Goal: Transaction & Acquisition: Purchase product/service

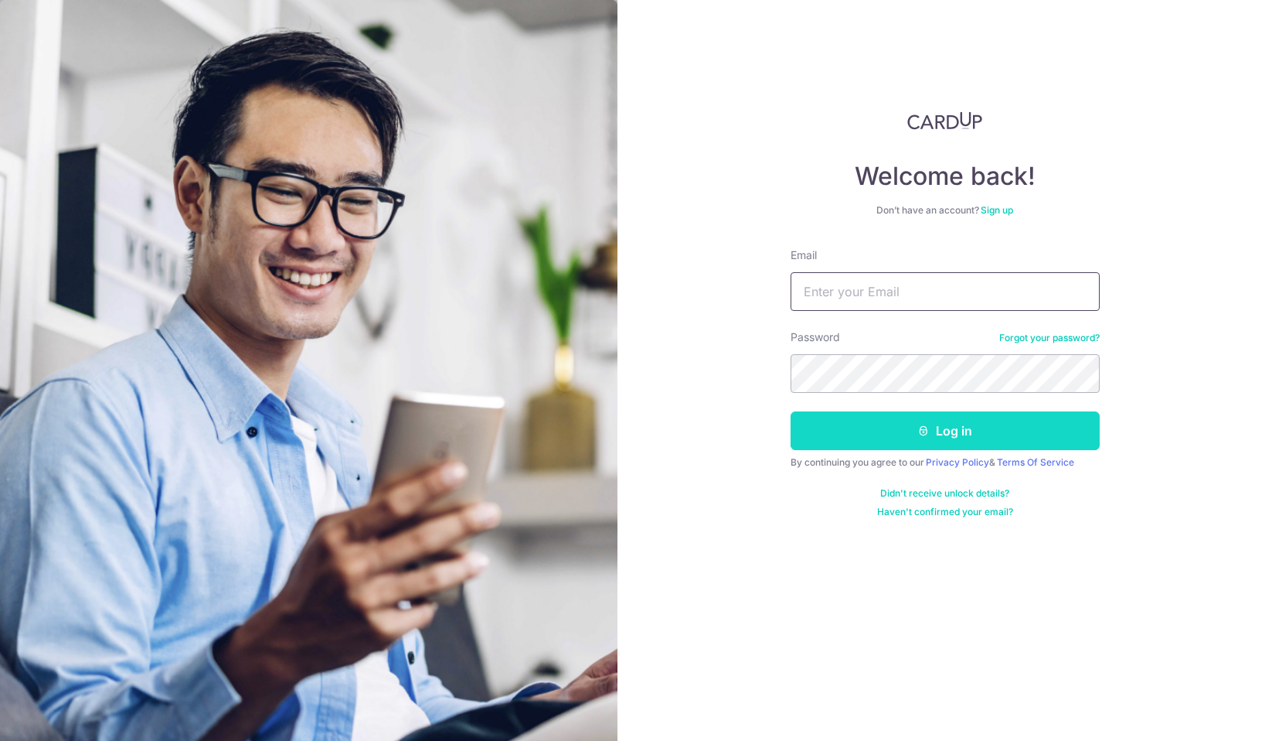
type input "[EMAIL_ADDRESS][DOMAIN_NAME]"
click at [901, 441] on button "Log in" at bounding box center [945, 430] width 309 height 39
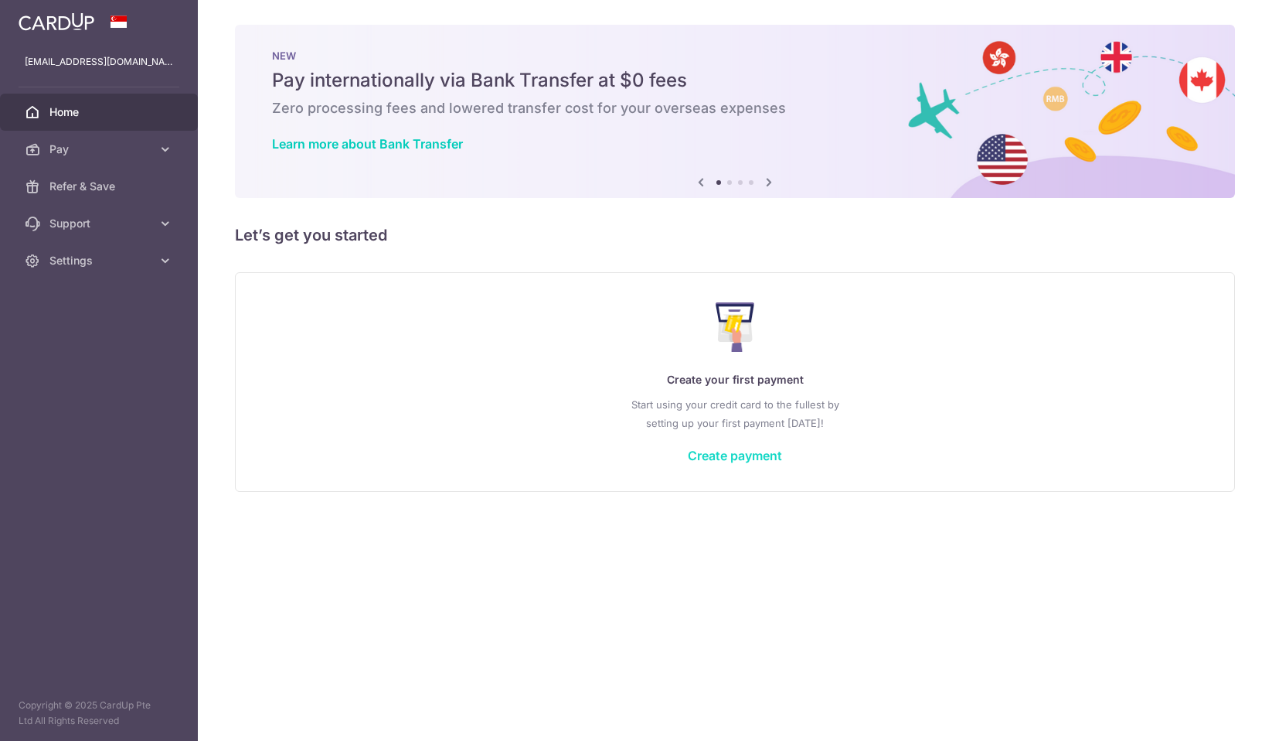
click at [765, 453] on link "Create payment" at bounding box center [735, 455] width 94 height 15
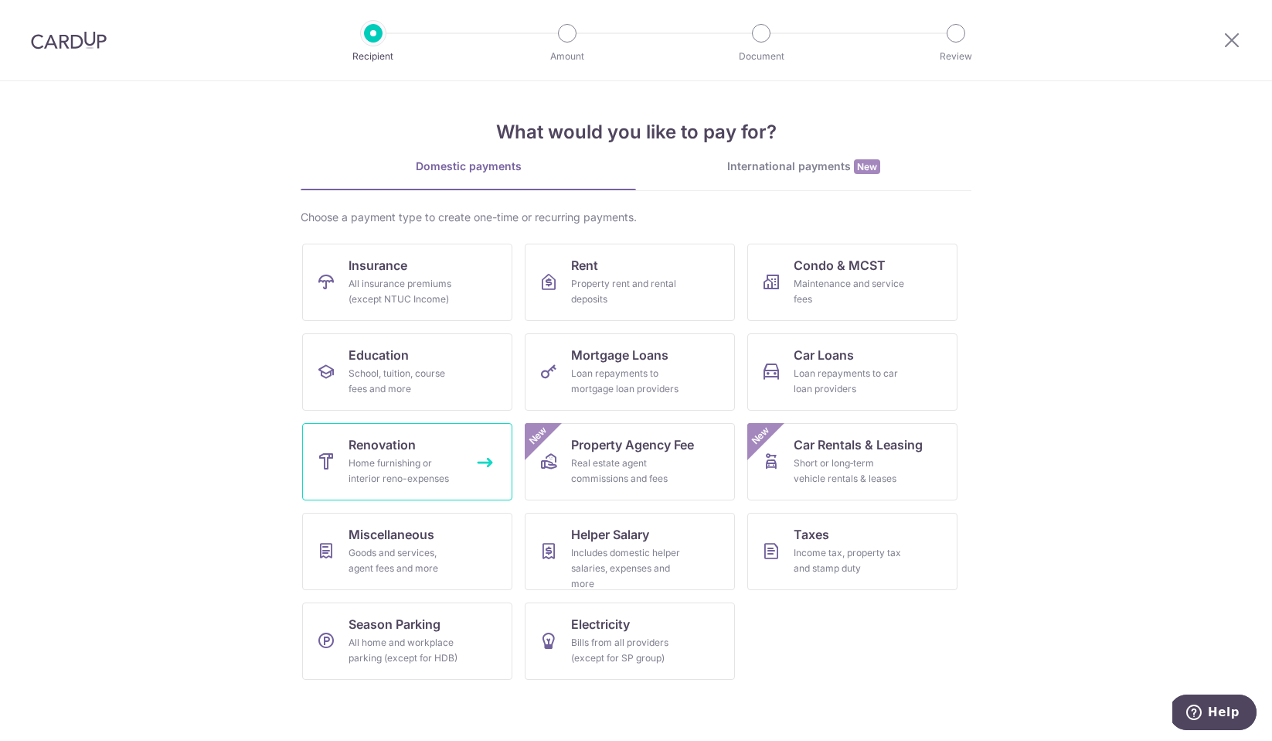
click at [489, 470] on link "Renovation Home furnishing or interior reno-expenses" at bounding box center [407, 461] width 210 height 77
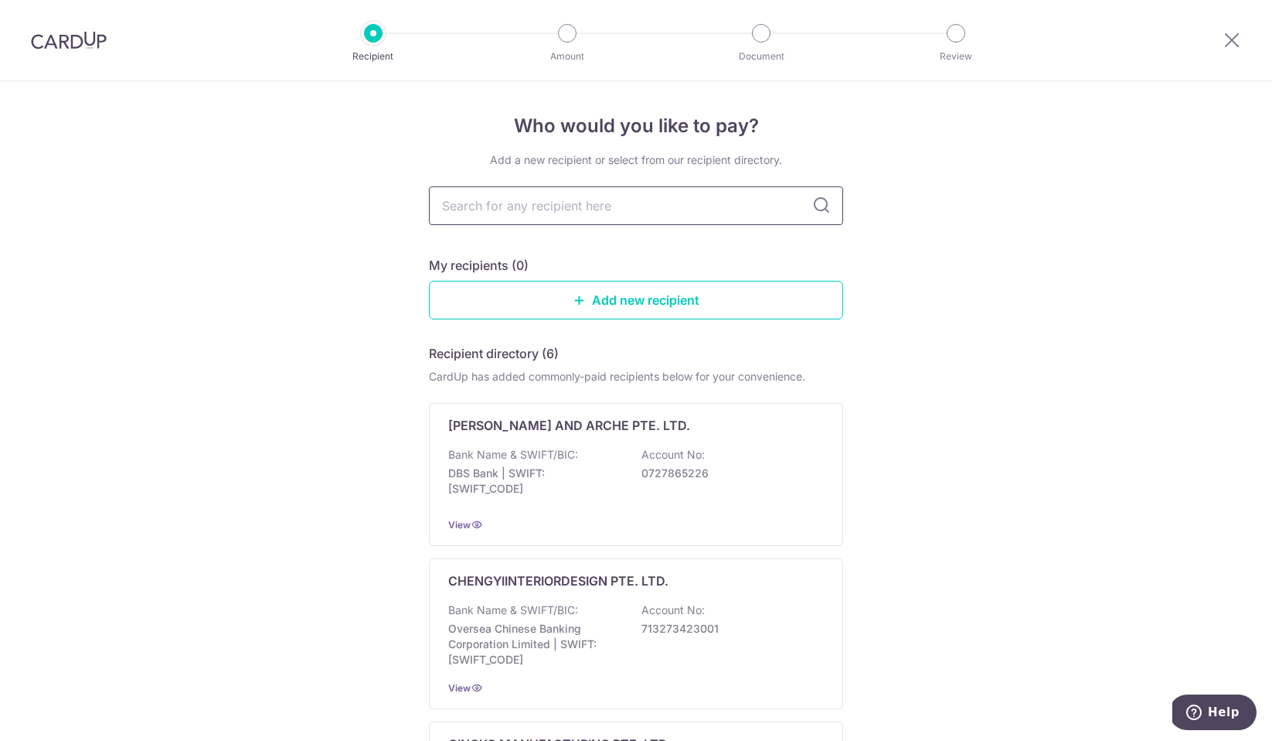
click at [622, 211] on input "text" at bounding box center [636, 205] width 414 height 39
click at [713, 200] on input "text" at bounding box center [636, 205] width 414 height 39
type input "com"
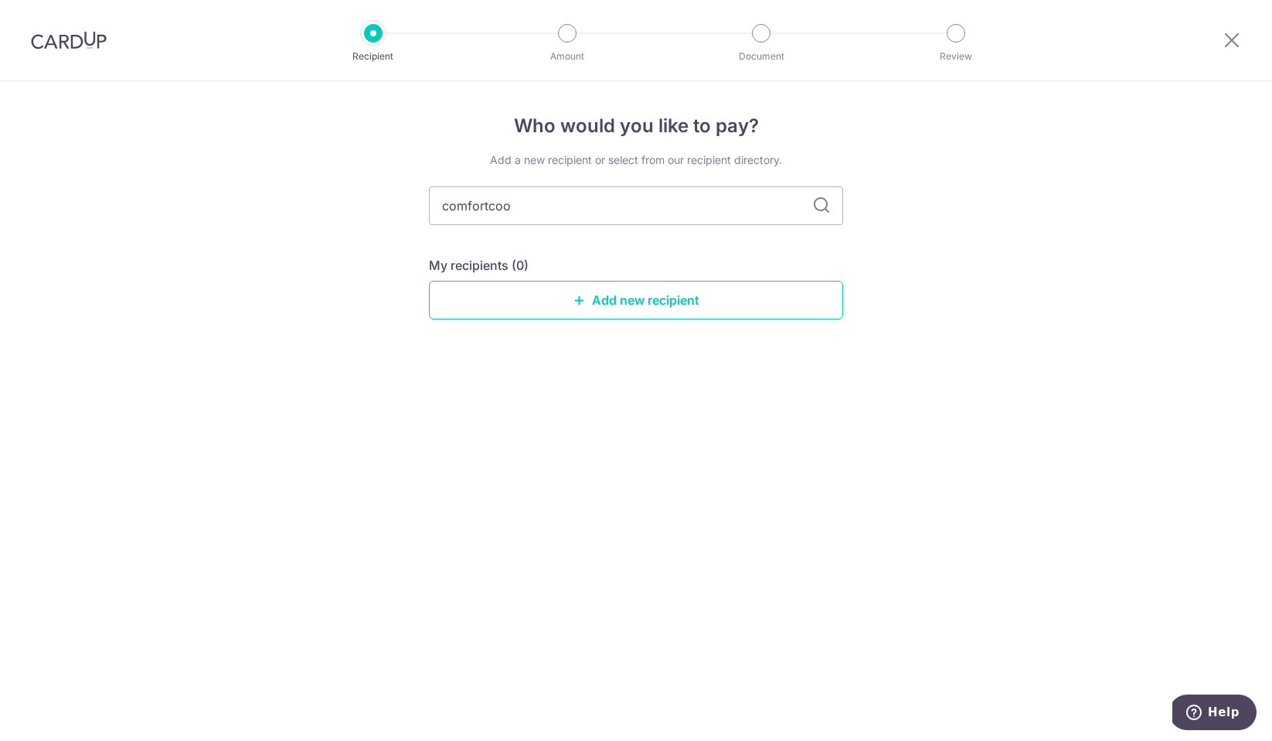
type input "comfortcool"
type input "comfort cool"
click at [818, 301] on link "Add new recipient" at bounding box center [636, 300] width 414 height 39
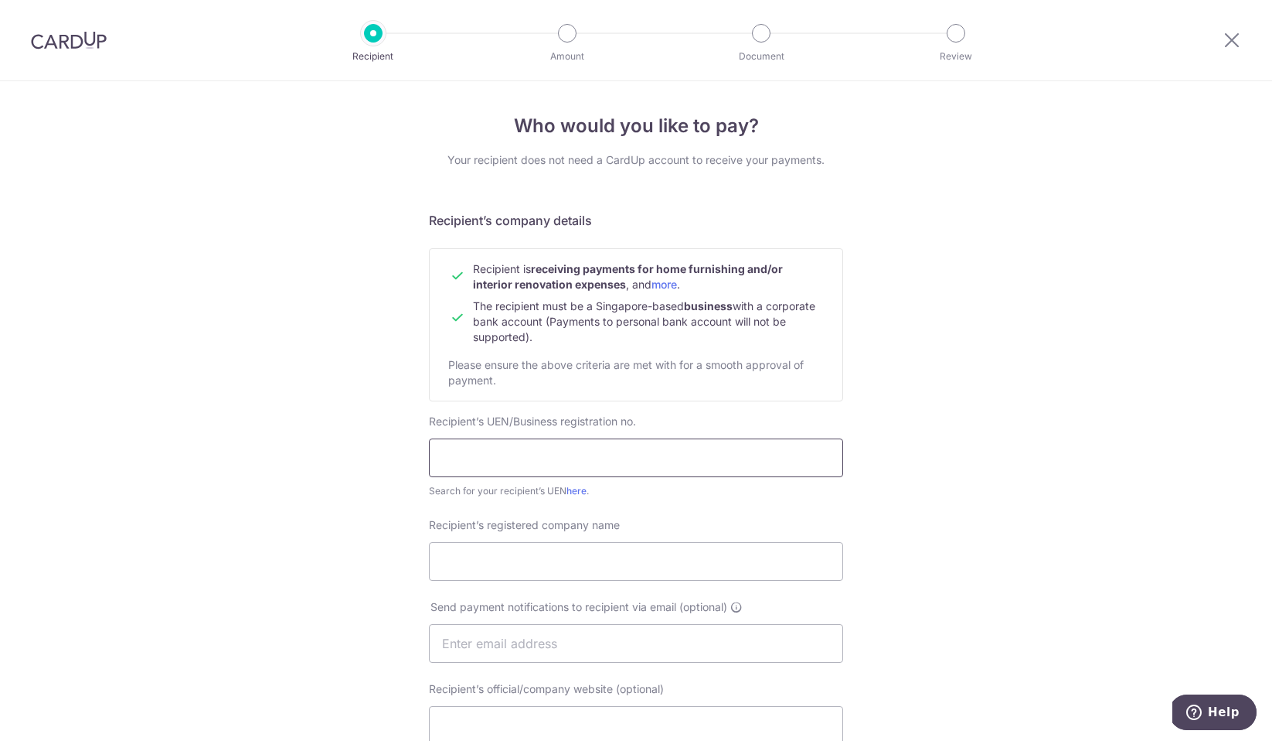
click at [772, 457] on input "text" at bounding box center [636, 457] width 414 height 39
click at [942, 353] on div "Who would you like to pay? Your recipient does not need a CardUp account to rec…" at bounding box center [636, 662] width 1272 height 1163
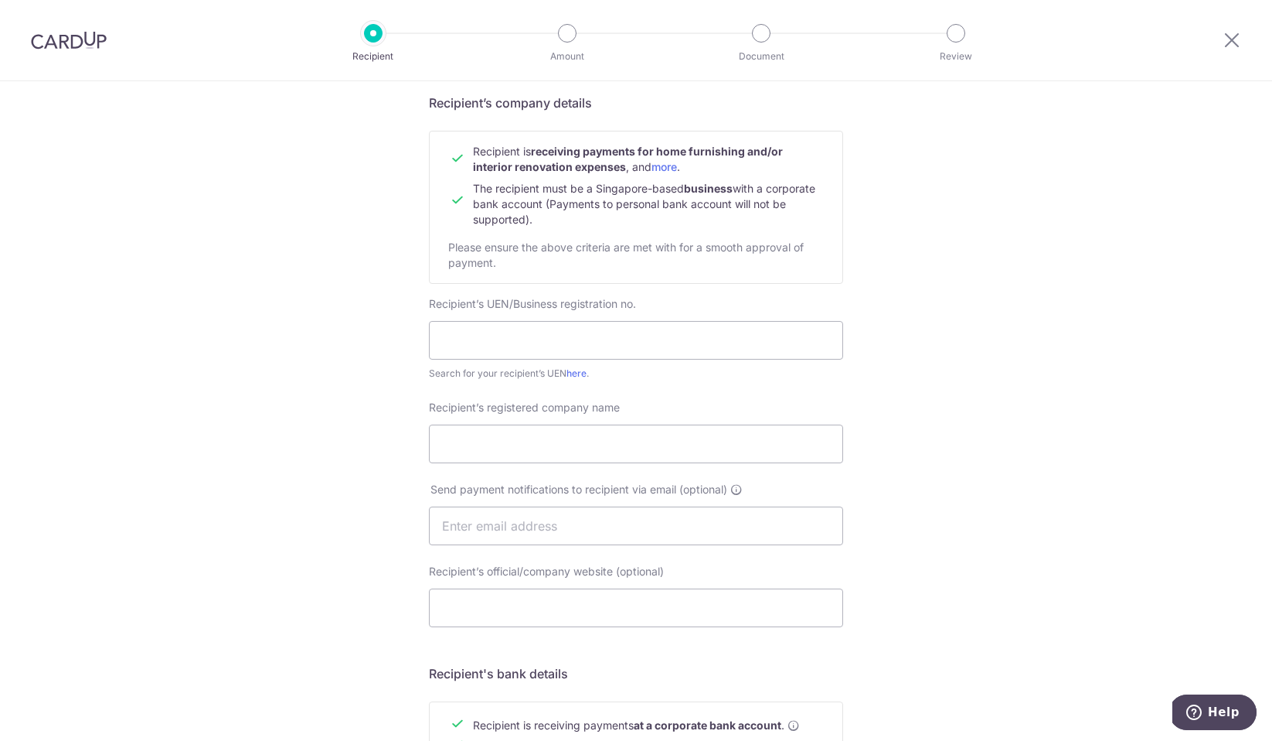
scroll to position [121, 0]
click at [681, 339] on input "text" at bounding box center [636, 337] width 414 height 39
paste input "202231232R"
type input "202231232R"
click at [683, 448] on input "Recipient’s registered company name" at bounding box center [636, 440] width 414 height 39
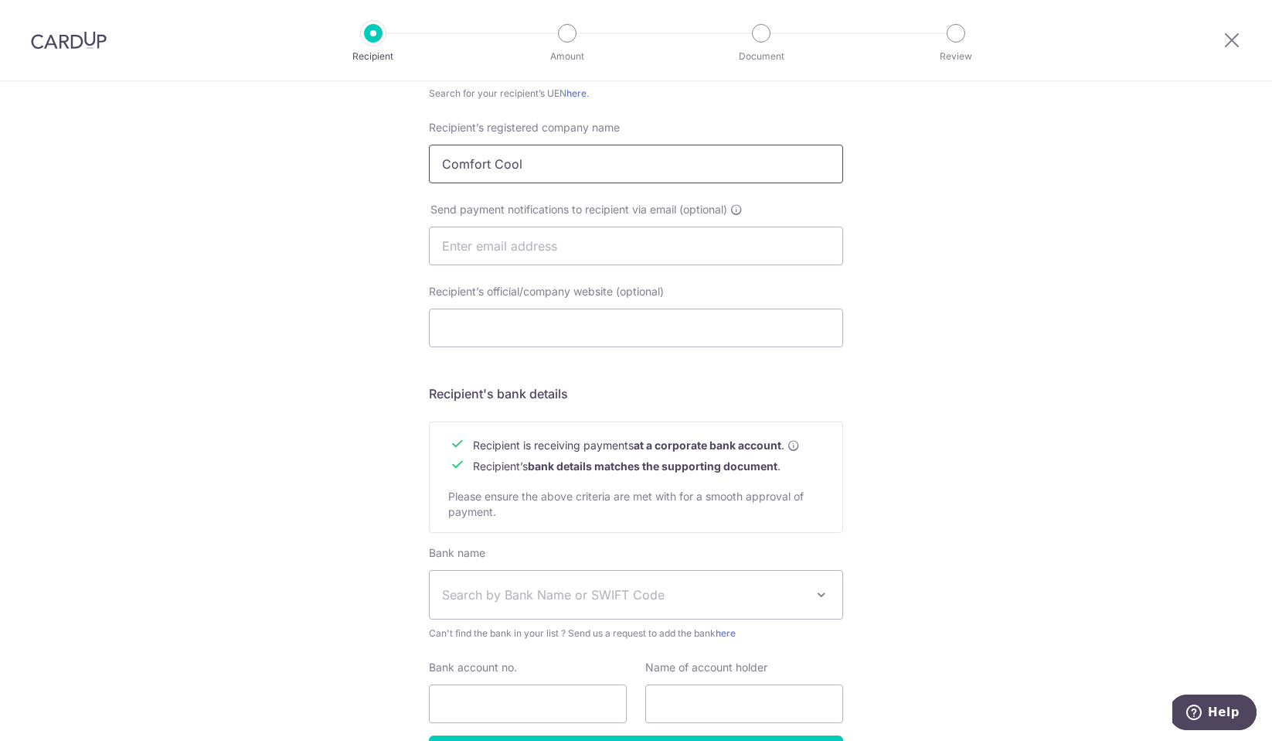
scroll to position [504, 0]
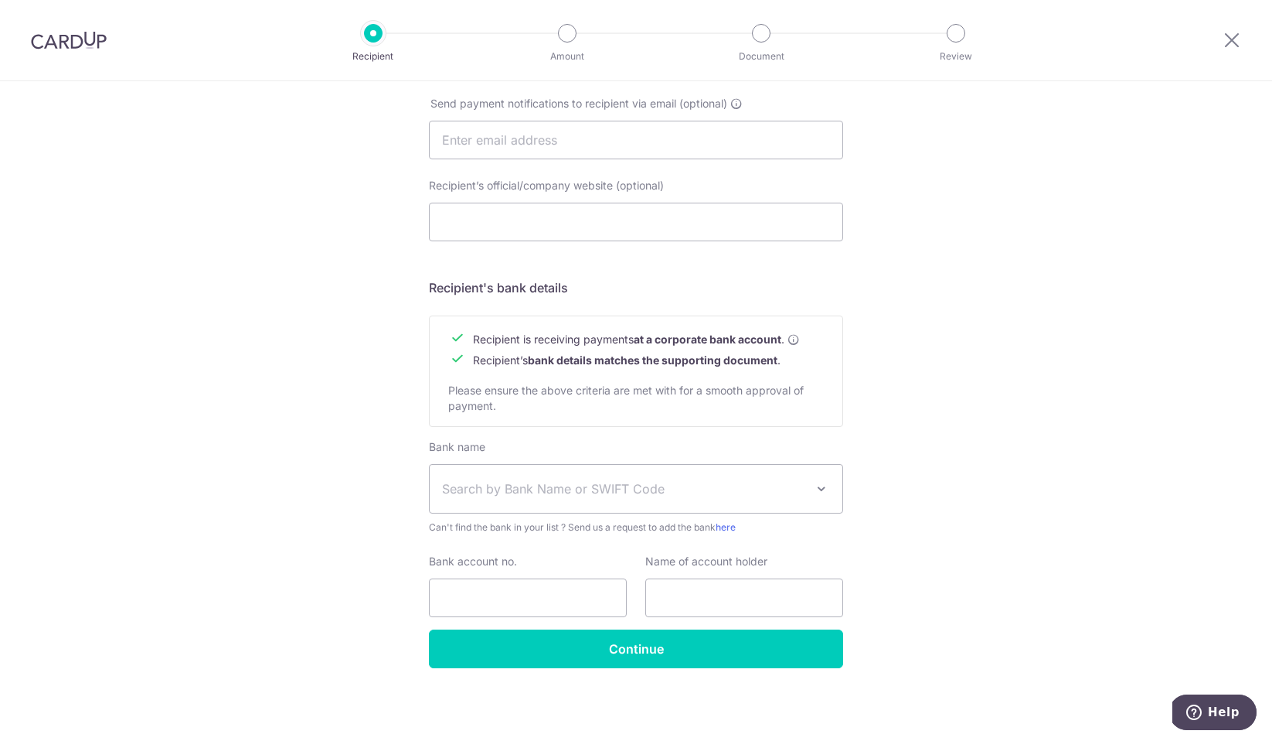
type input "Comfort Cool"
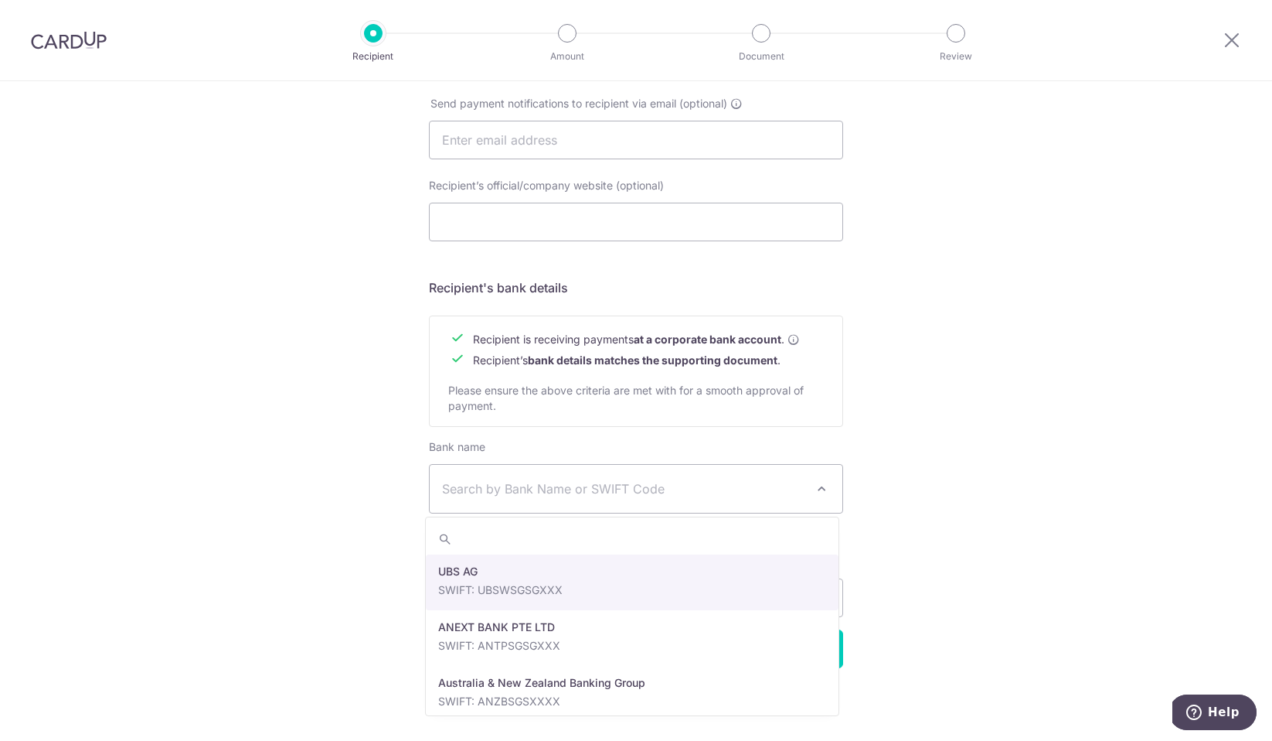
click at [696, 491] on span "Search by Bank Name or SWIFT Code" at bounding box center [623, 488] width 363 height 19
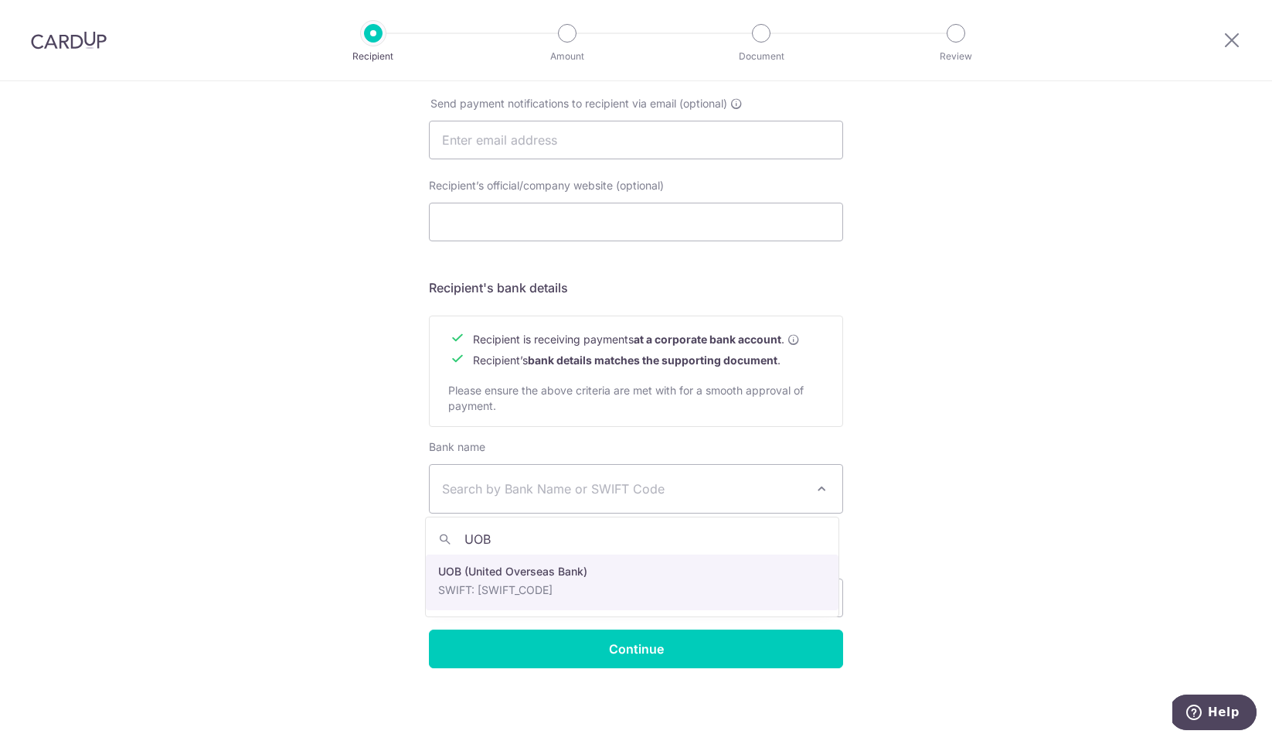
type input "UOB"
select select "18"
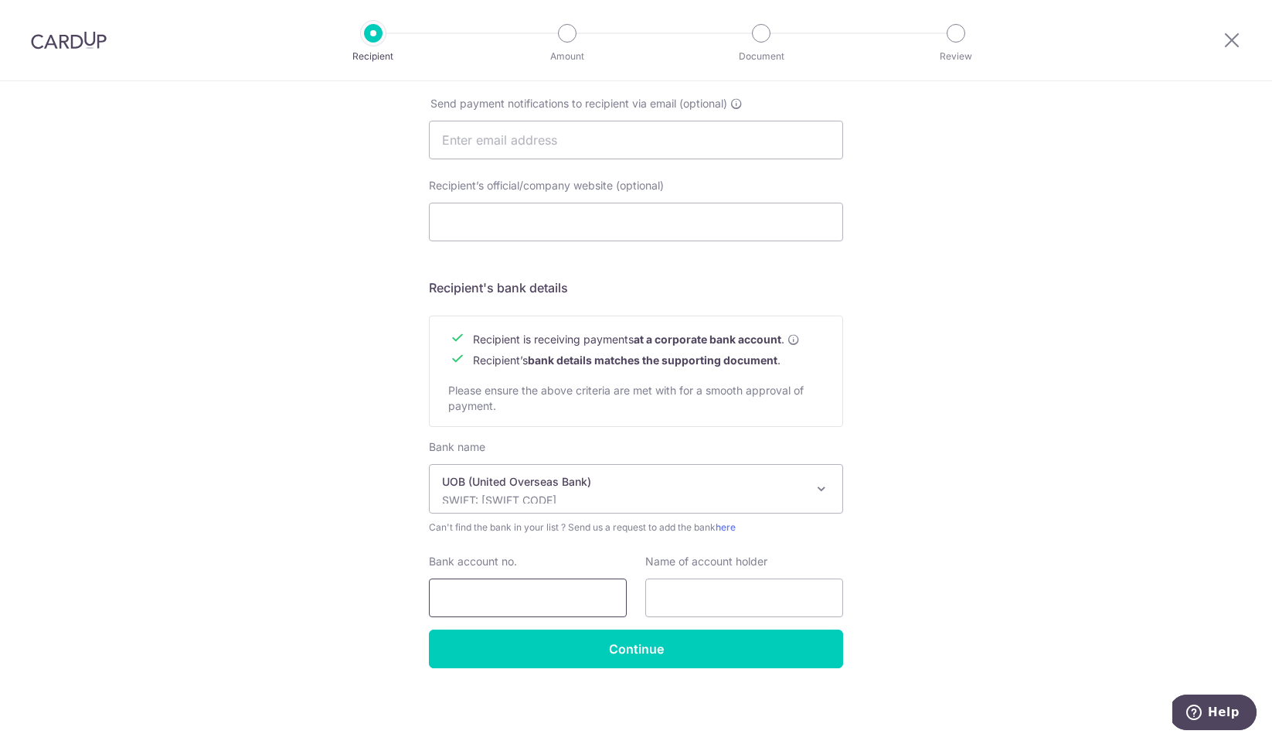
click at [558, 594] on input "Bank account no." at bounding box center [528, 597] width 198 height 39
paste input "769-330-326-9"
type input "769-330-326-9"
click at [878, 523] on div "Who would you like to pay? Your recipient does not need a CardUp account to rec…" at bounding box center [636, 159] width 1272 height 1163
click at [765, 602] on input "text" at bounding box center [744, 597] width 198 height 39
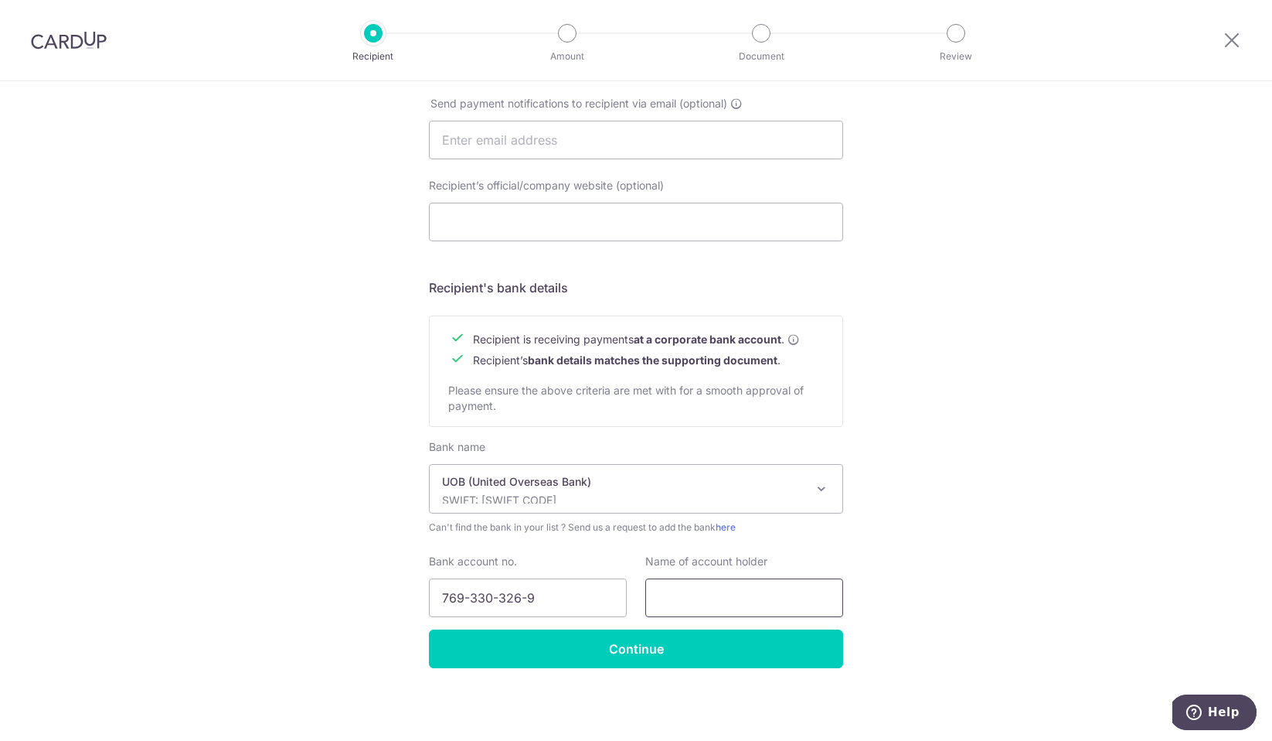
paste input "Comfort Cool Airco"
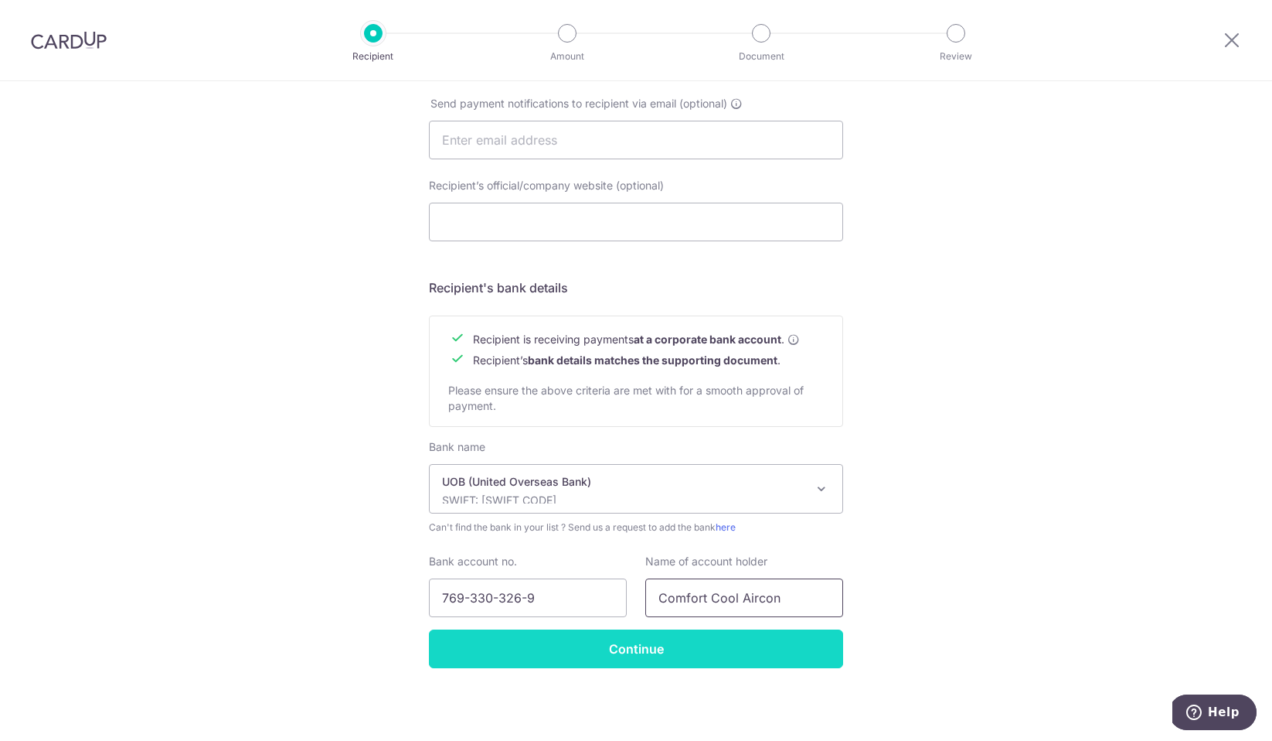
type input "Comfort Cool Aircon"
click at [777, 659] on input "Continue" at bounding box center [636, 648] width 414 height 39
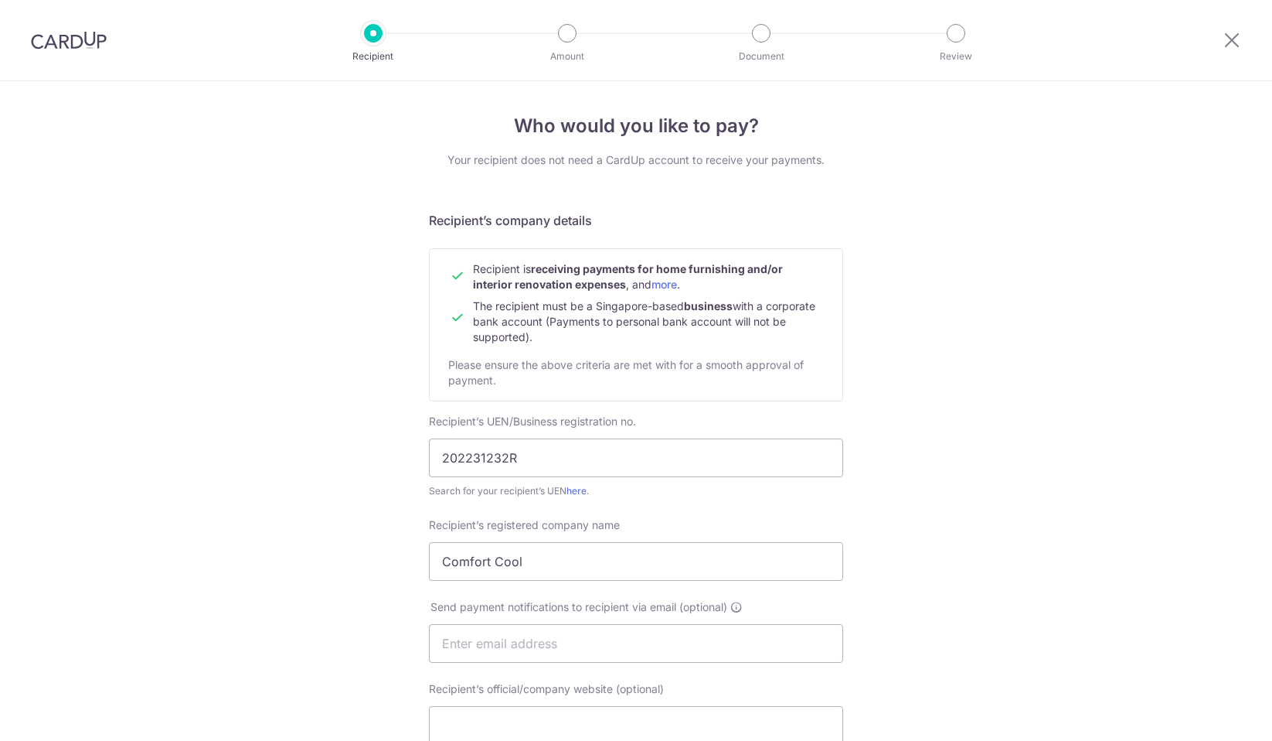
scroll to position [541, 0]
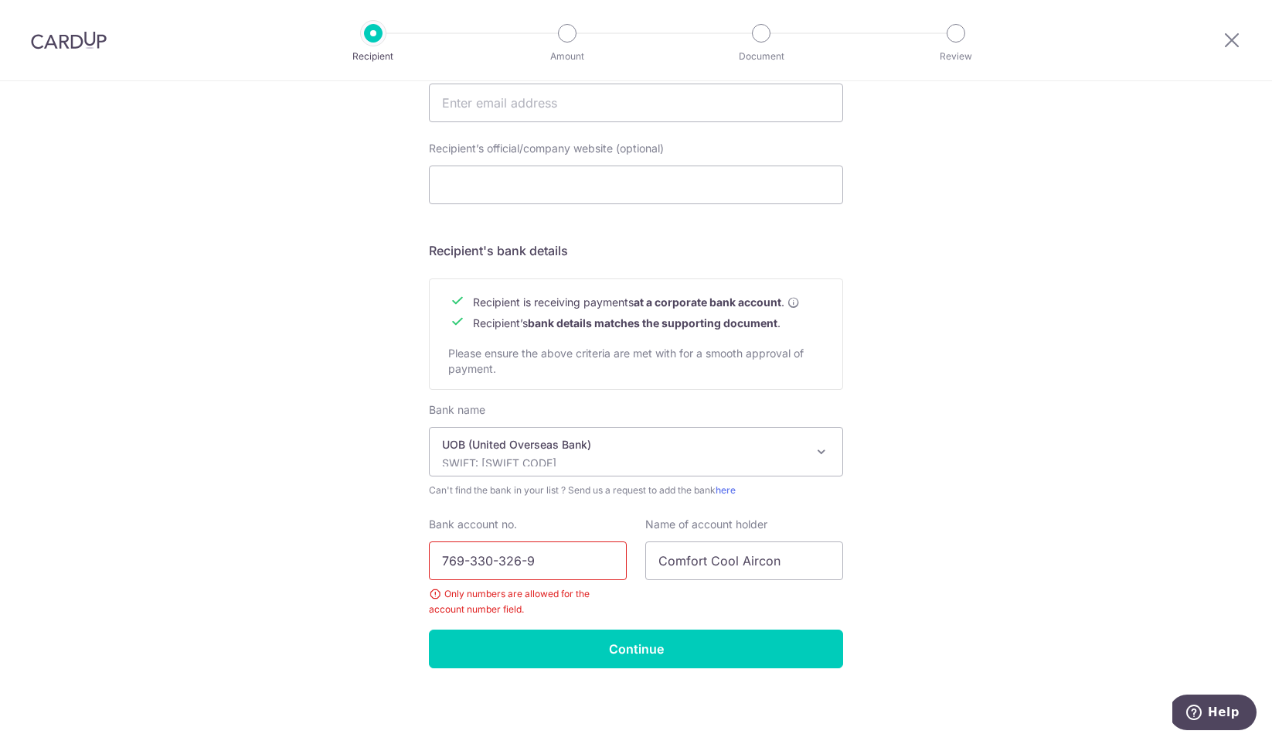
click at [526, 570] on input "769-330-326-9" at bounding box center [528, 560] width 198 height 39
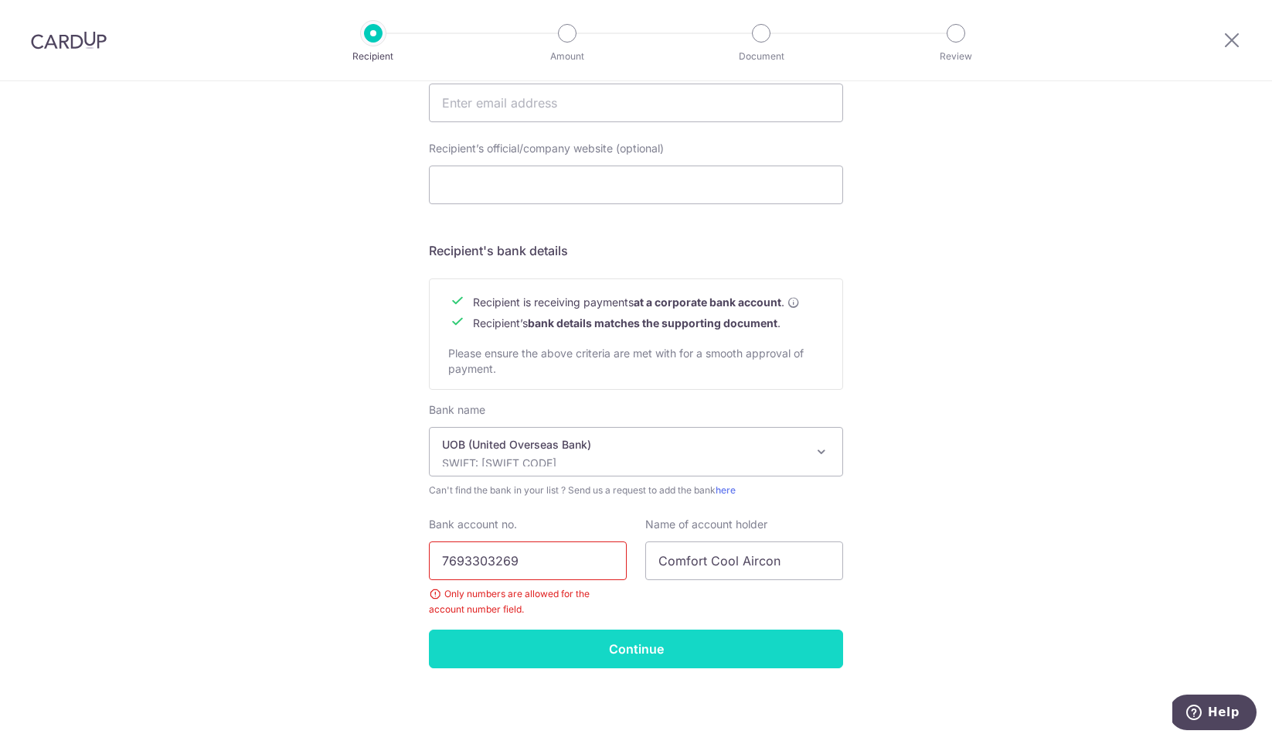
type input "7693303269"
click at [591, 639] on input "Continue" at bounding box center [636, 648] width 414 height 39
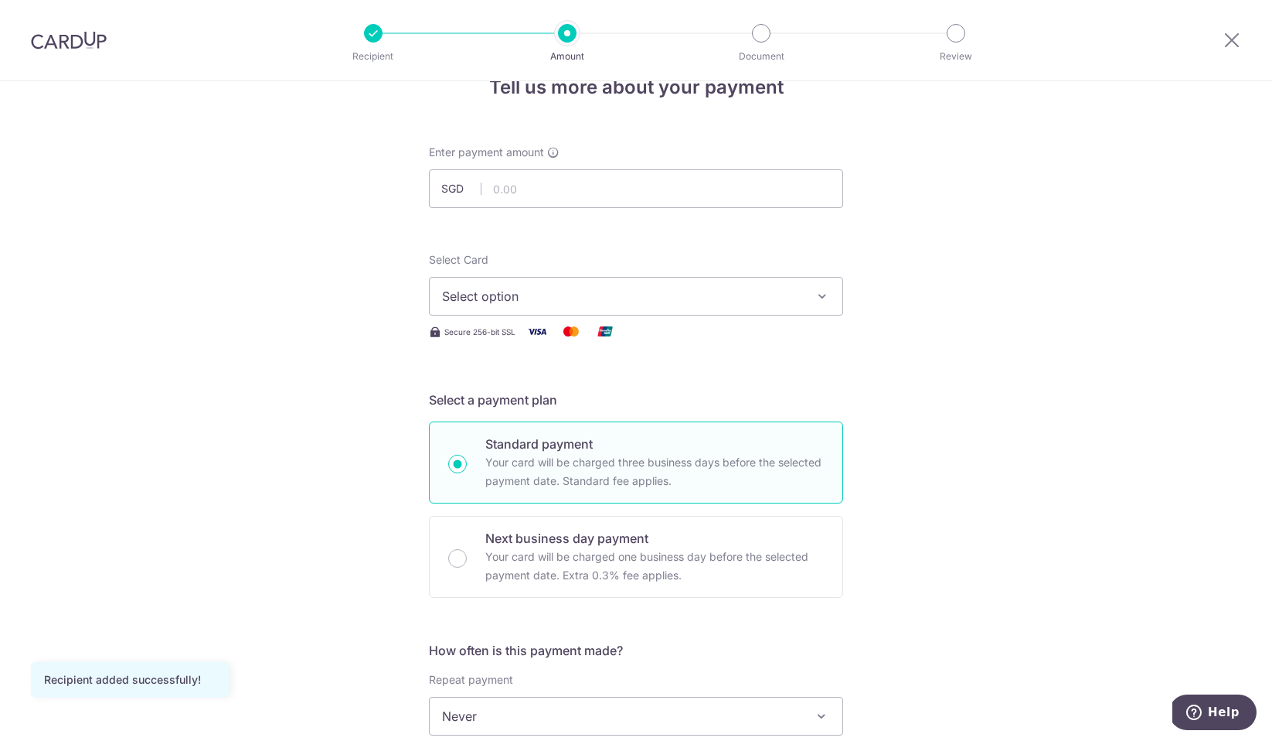
scroll to position [39, 0]
click at [566, 196] on input "text" at bounding box center [636, 188] width 414 height 39
click button "Add Card" at bounding box center [0, 0] width 0 height 0
type input "1,964.00"
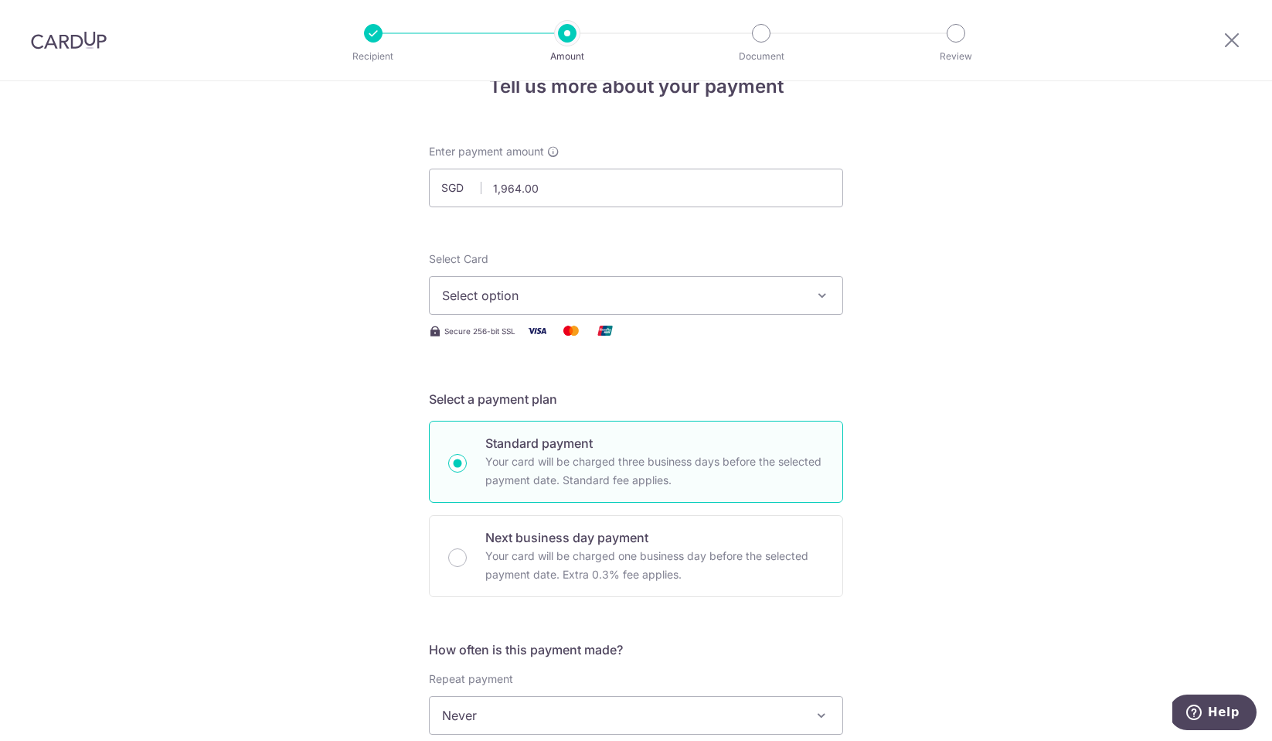
click at [799, 304] on button "Select option" at bounding box center [636, 295] width 414 height 39
click at [765, 404] on span "**** 3836" at bounding box center [636, 406] width 388 height 19
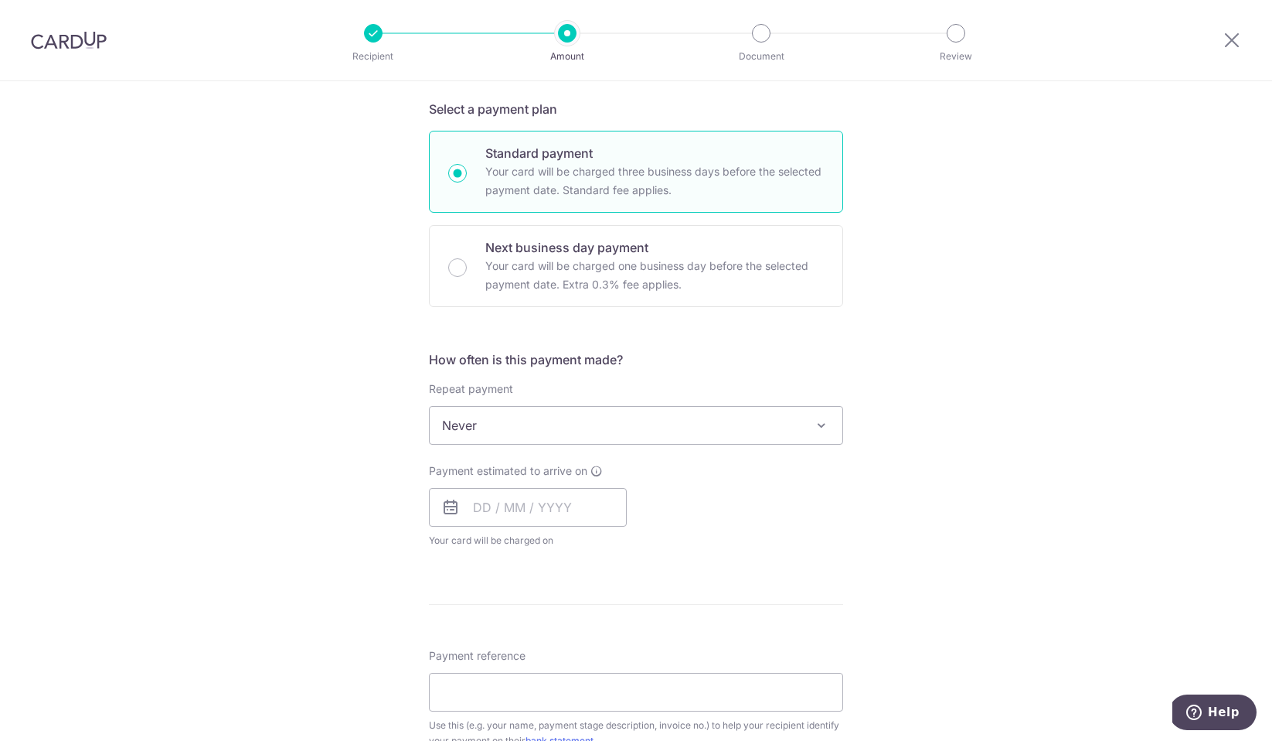
scroll to position [336, 0]
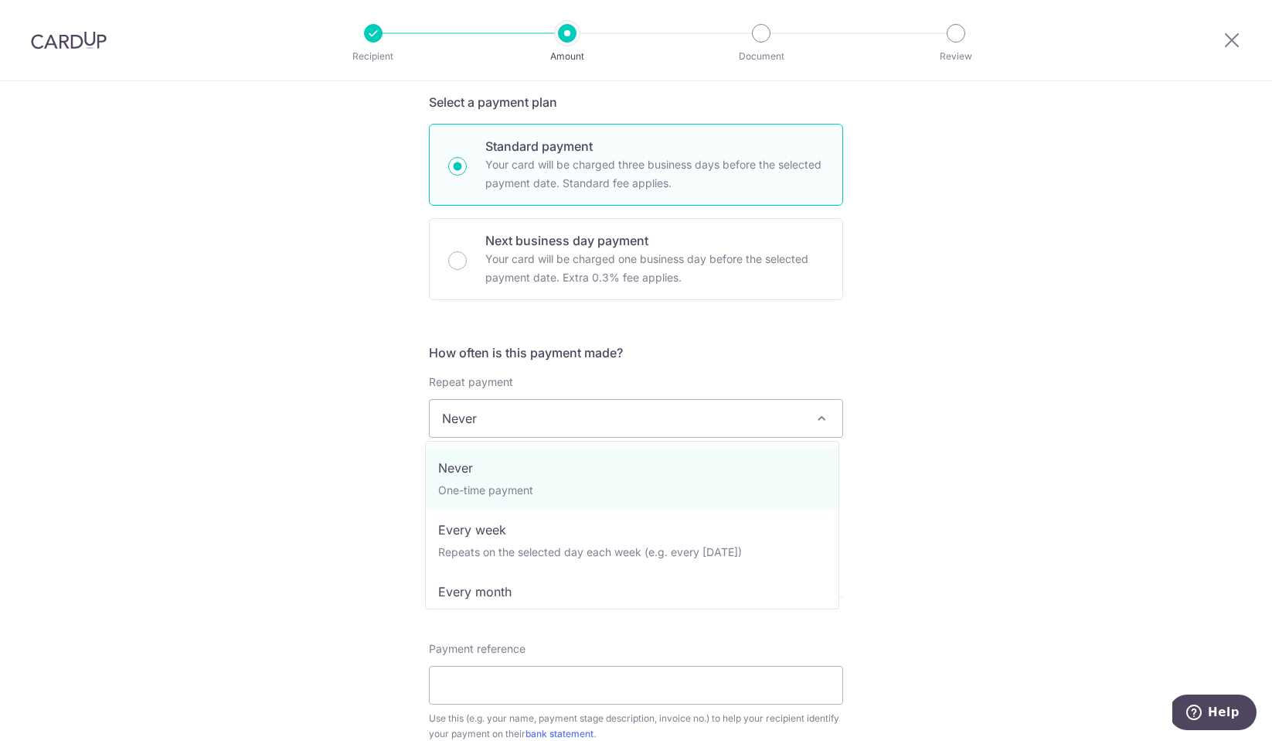
click at [789, 424] on span "Never" at bounding box center [636, 418] width 413 height 37
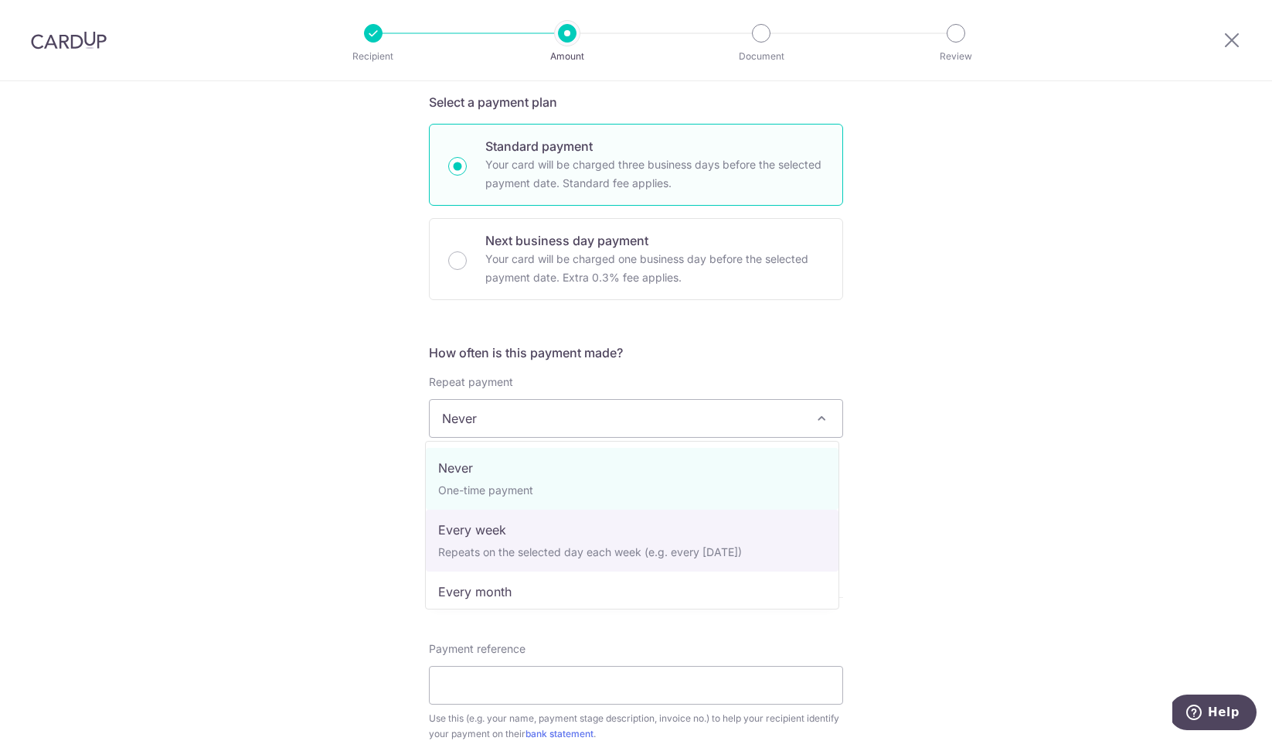
click at [1174, 441] on div "Tell us more about your payment Enter payment amount SGD 1,964.00 1964.00 Recip…" at bounding box center [636, 496] width 1272 height 1502
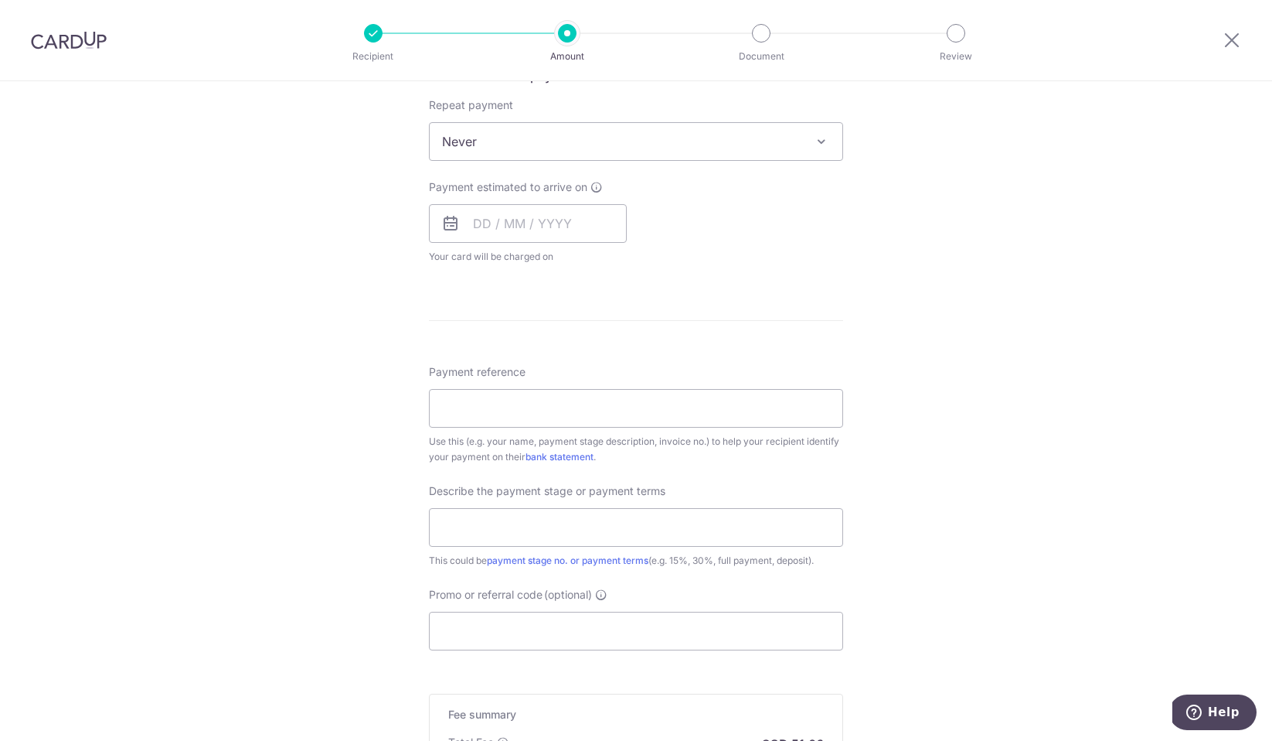
scroll to position [614, 0]
click at [598, 400] on input "Payment reference" at bounding box center [636, 407] width 414 height 39
type input "Jonathan Lee"
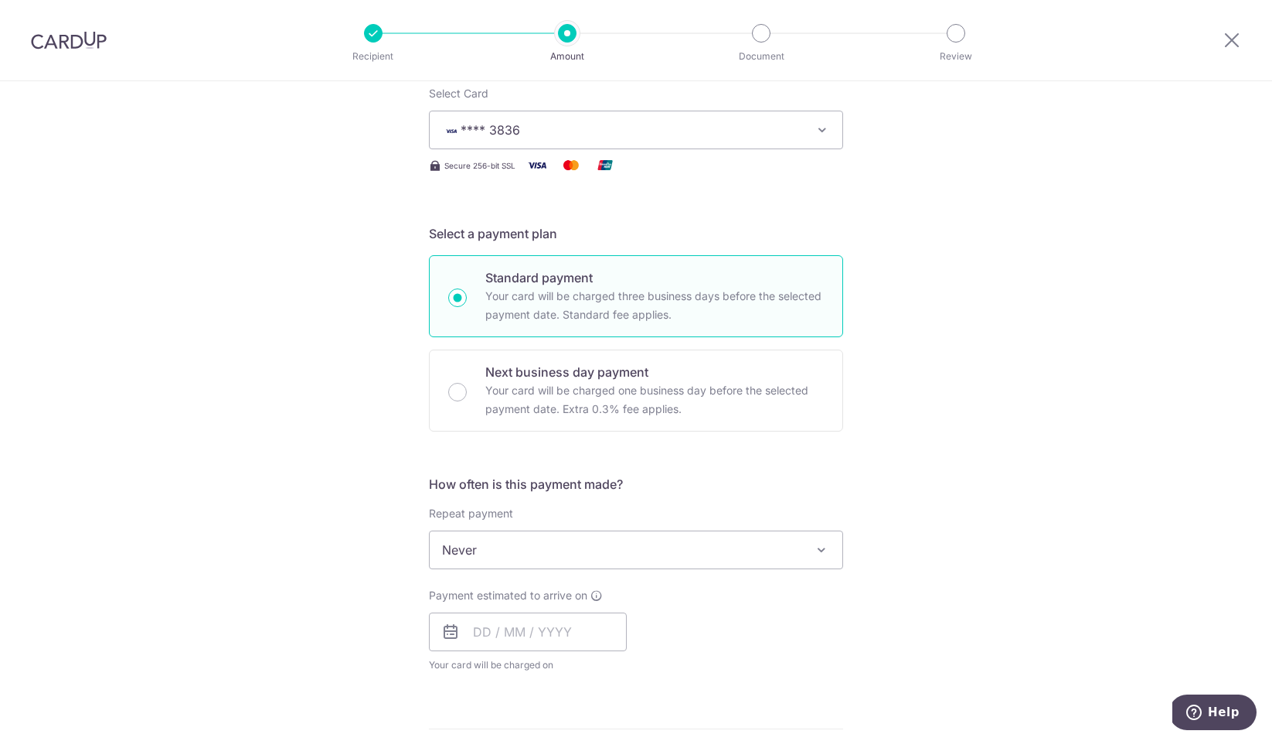
scroll to position [843, 0]
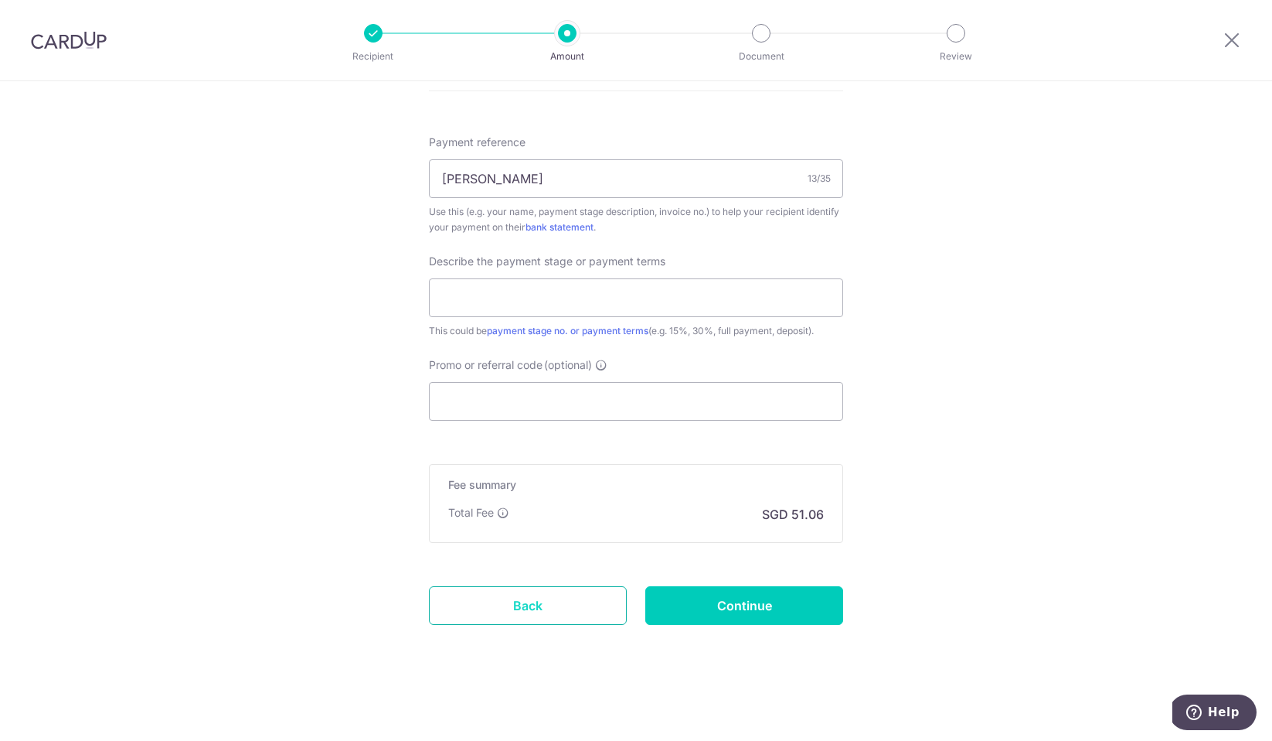
click at [487, 608] on link "Back" at bounding box center [528, 605] width 198 height 39
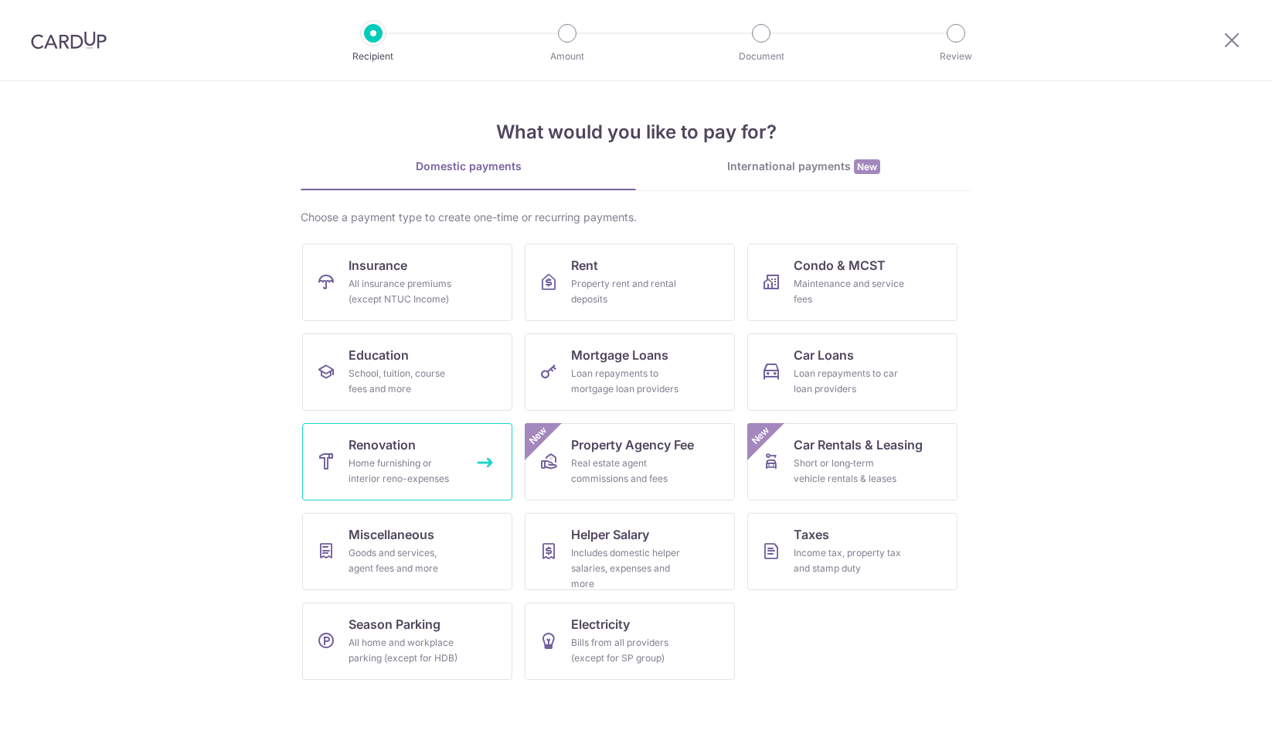
click at [423, 451] on link "Renovation Home furnishing or interior reno-expenses" at bounding box center [407, 461] width 210 height 77
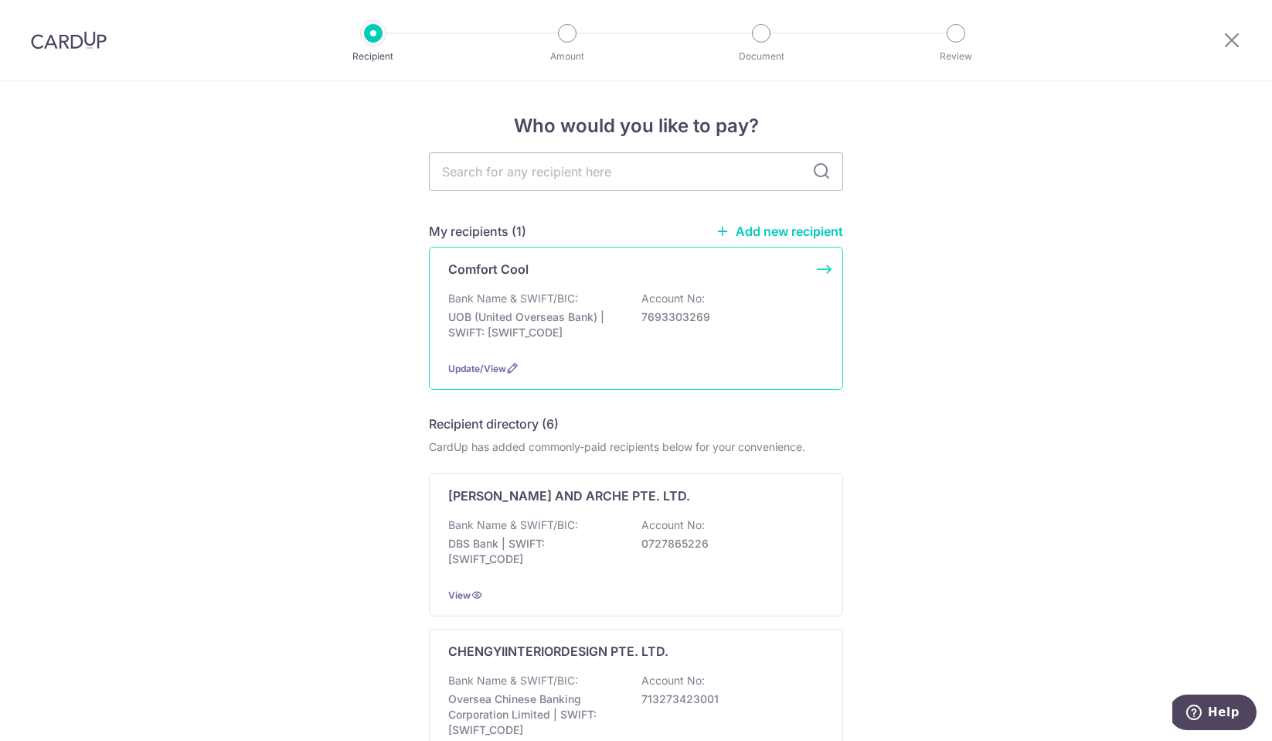
click at [625, 283] on div "Comfort Cool Bank Name & SWIFT/BIC: UOB (United Overseas Bank) | SWIFT: UOVBSGS…" at bounding box center [636, 318] width 414 height 143
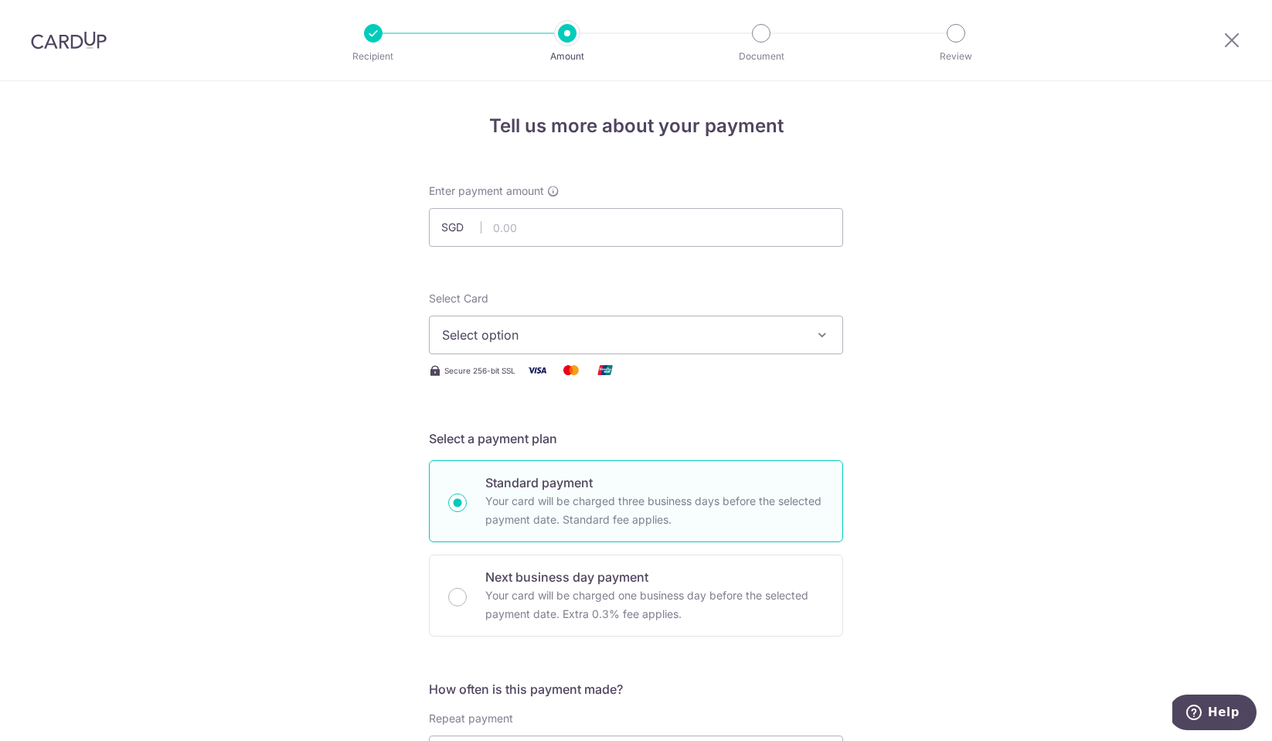
click at [367, 29] on div at bounding box center [373, 33] width 19 height 19
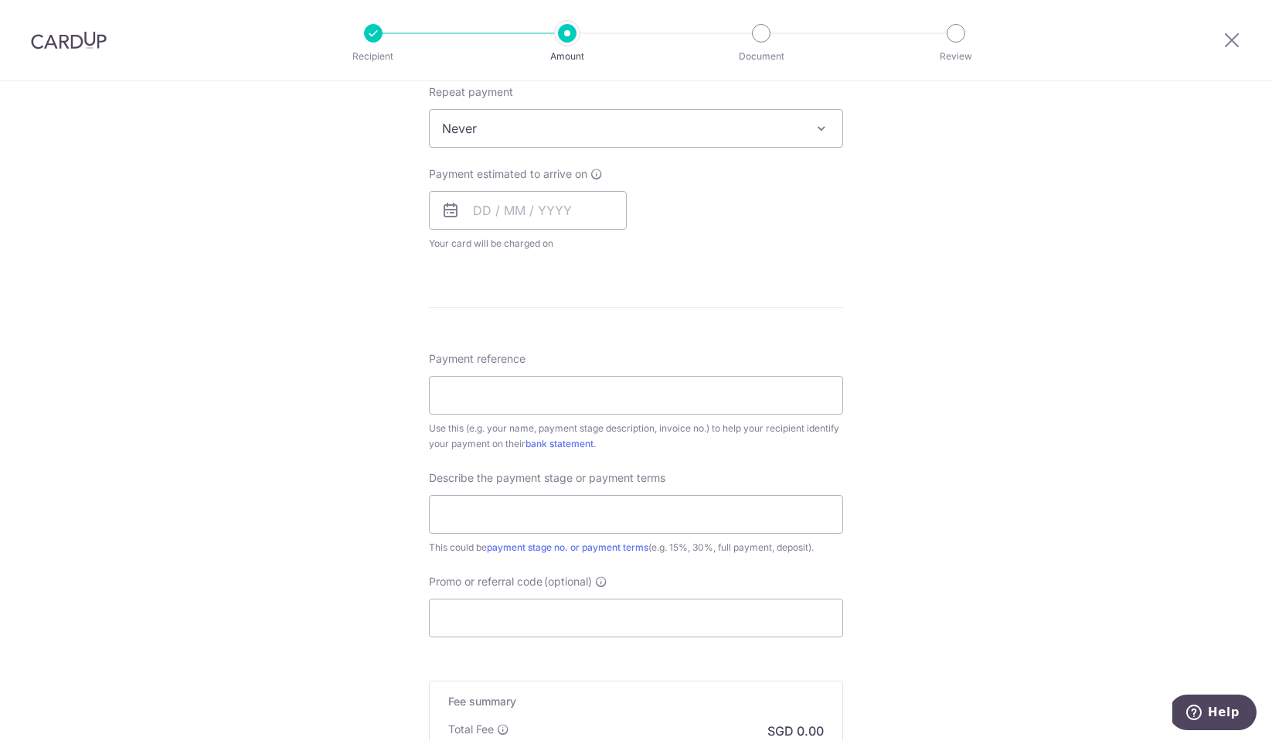
scroll to position [843, 0]
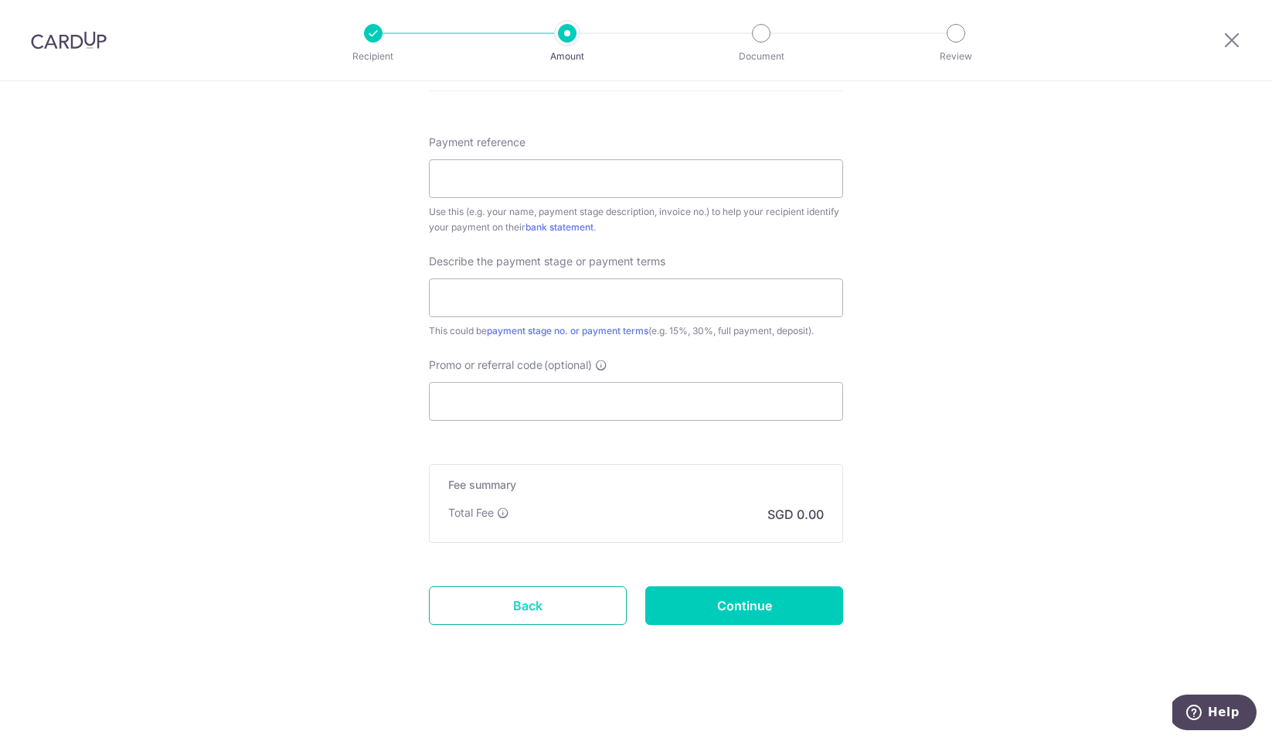
click at [499, 622] on link "Back" at bounding box center [528, 605] width 198 height 39
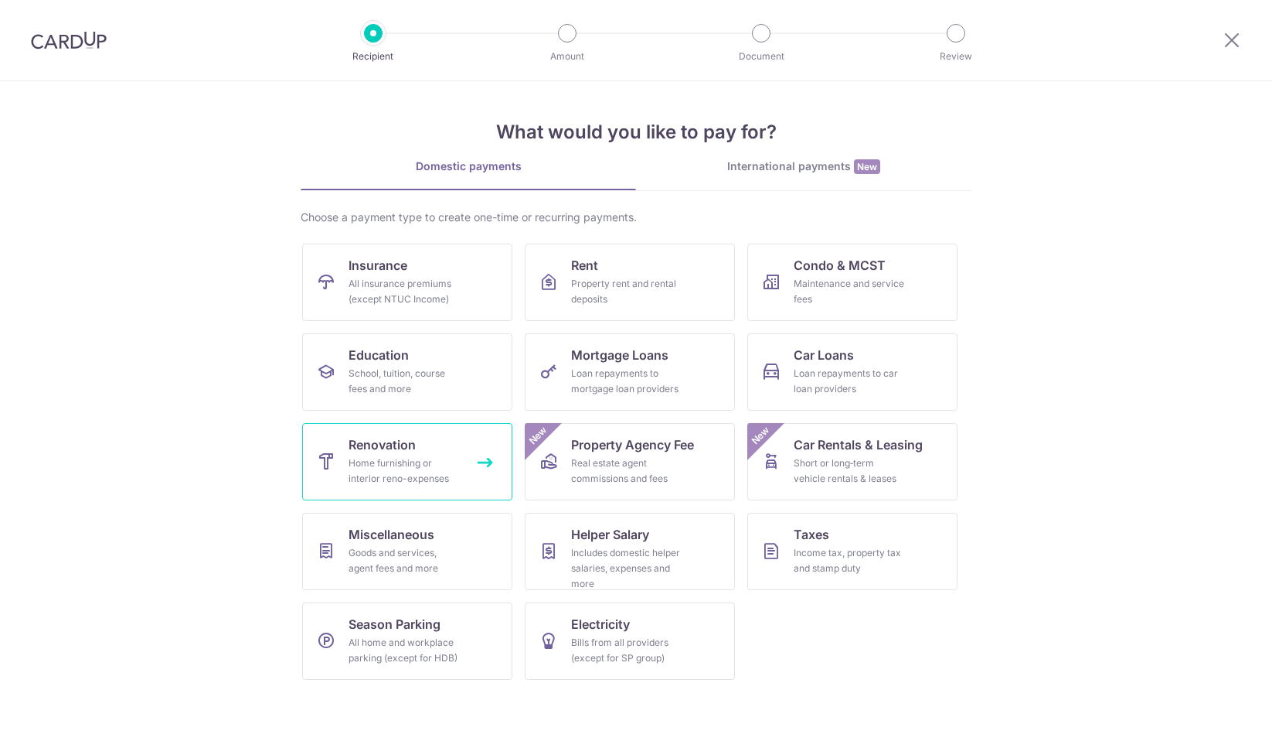
click at [478, 438] on link "Renovation Home furnishing or interior reno-expenses" at bounding box center [407, 461] width 210 height 77
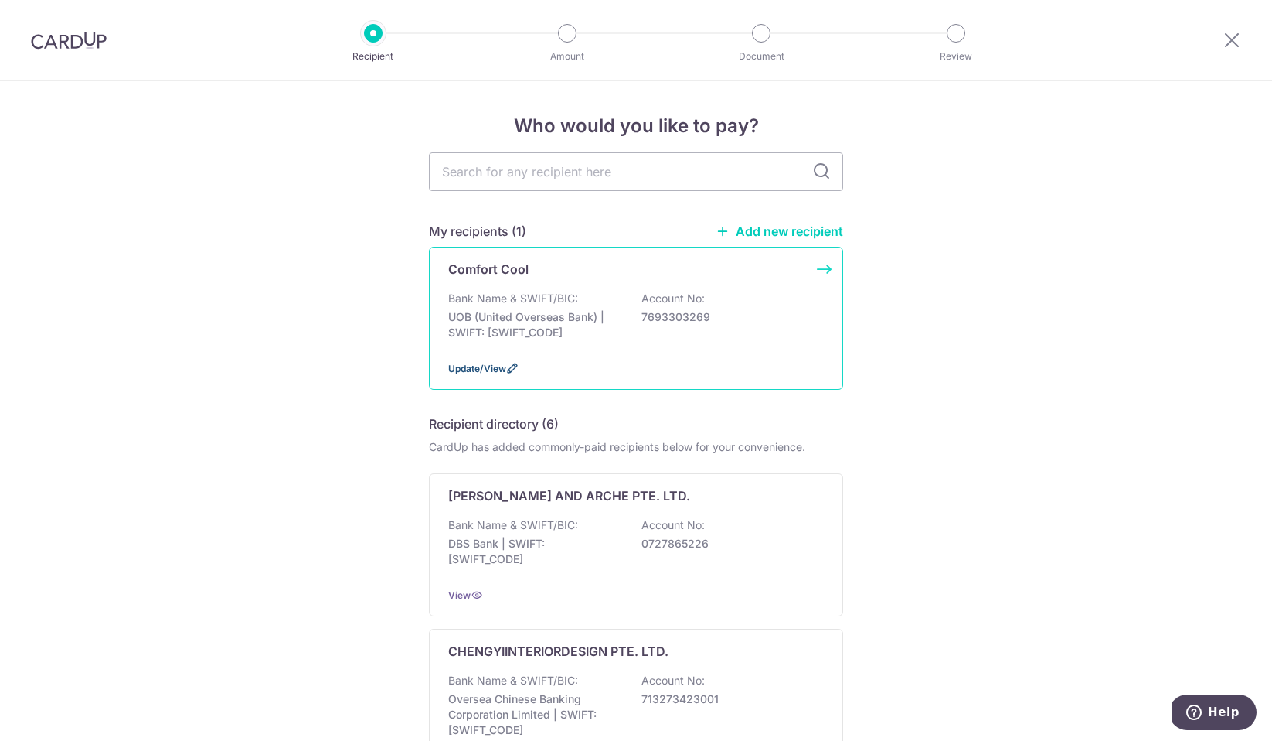
click at [488, 367] on span "Update/View" at bounding box center [477, 369] width 58 height 12
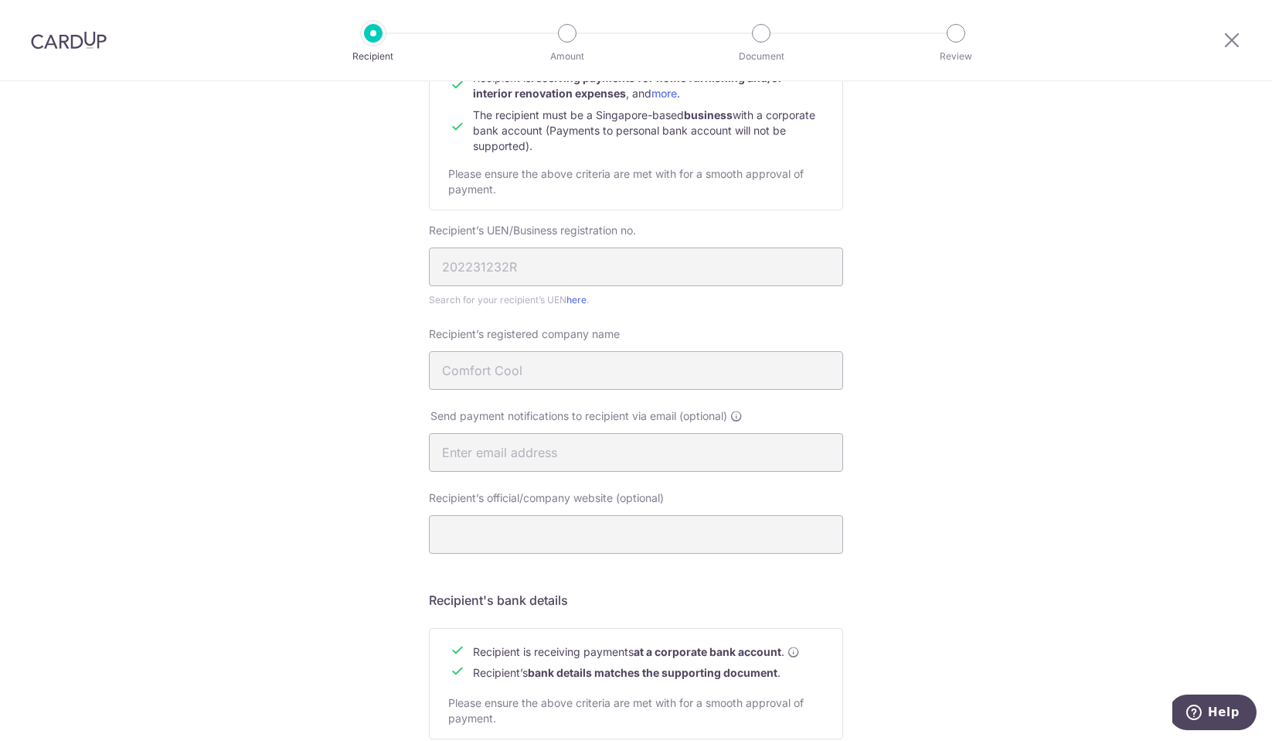
scroll to position [196, 0]
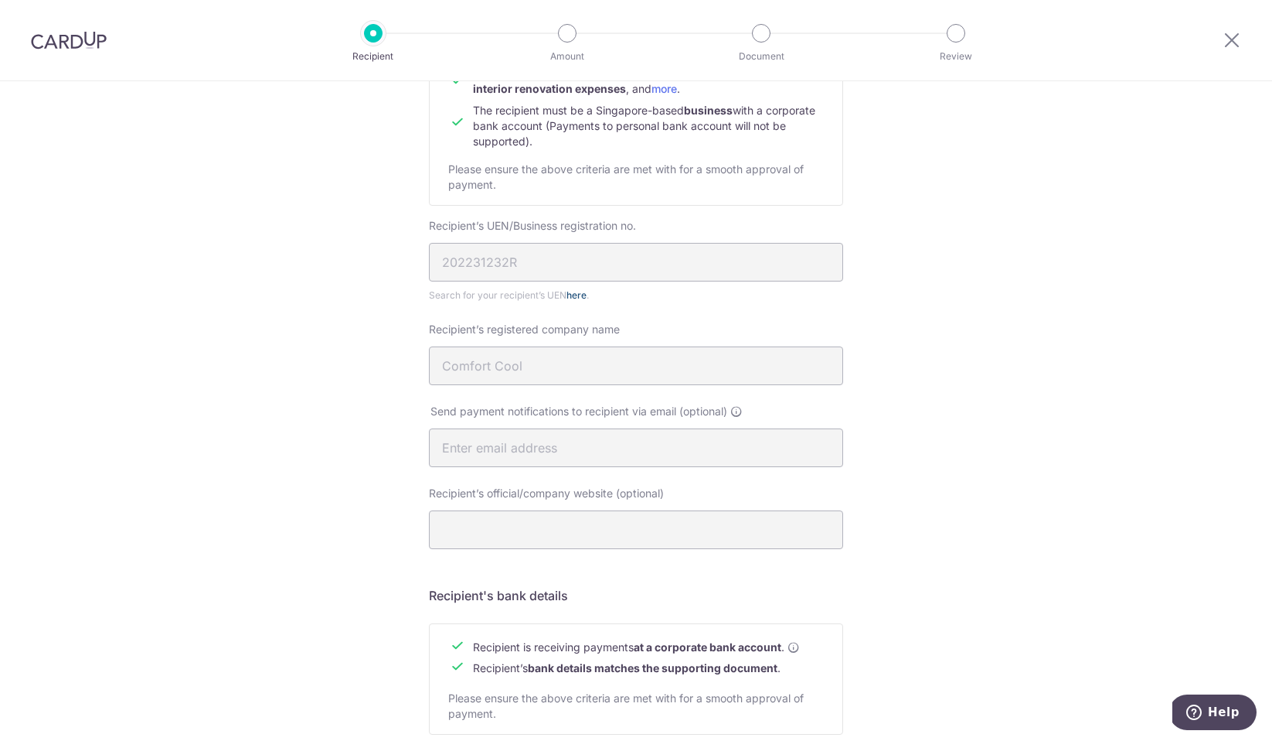
click at [574, 293] on link "here" at bounding box center [577, 295] width 20 height 12
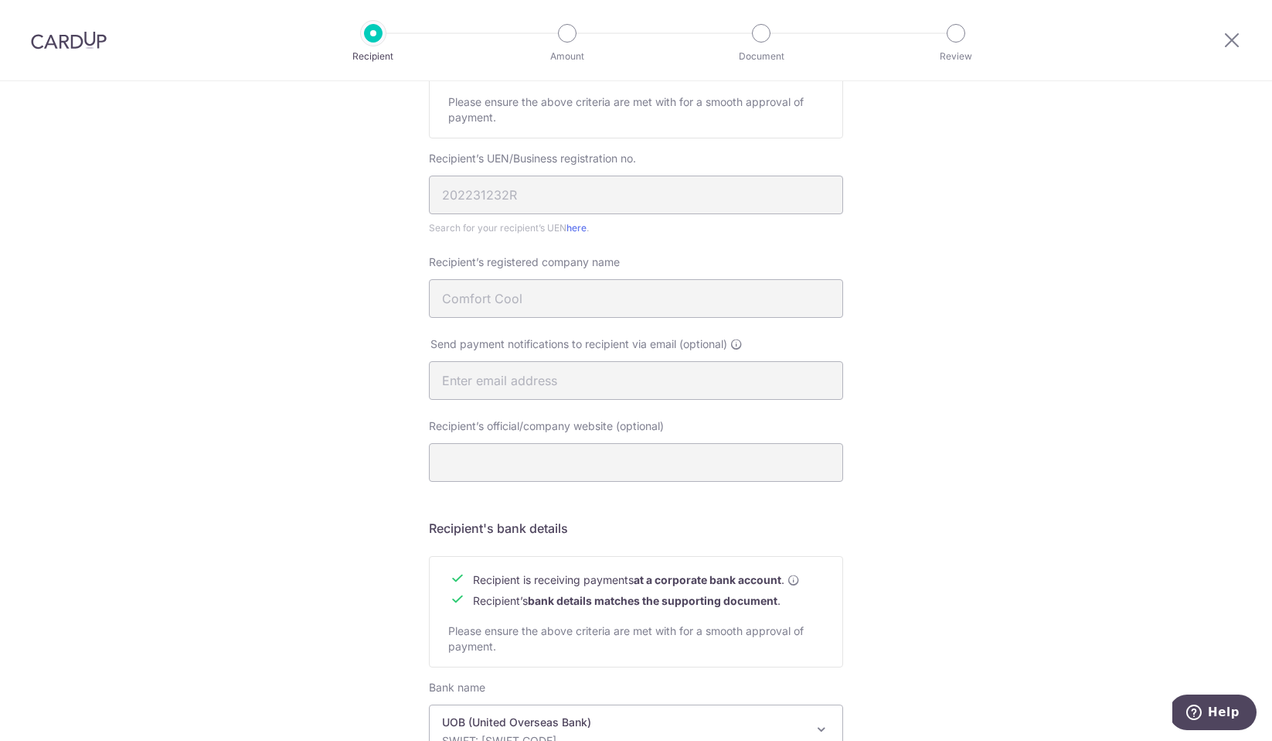
scroll to position [278, 0]
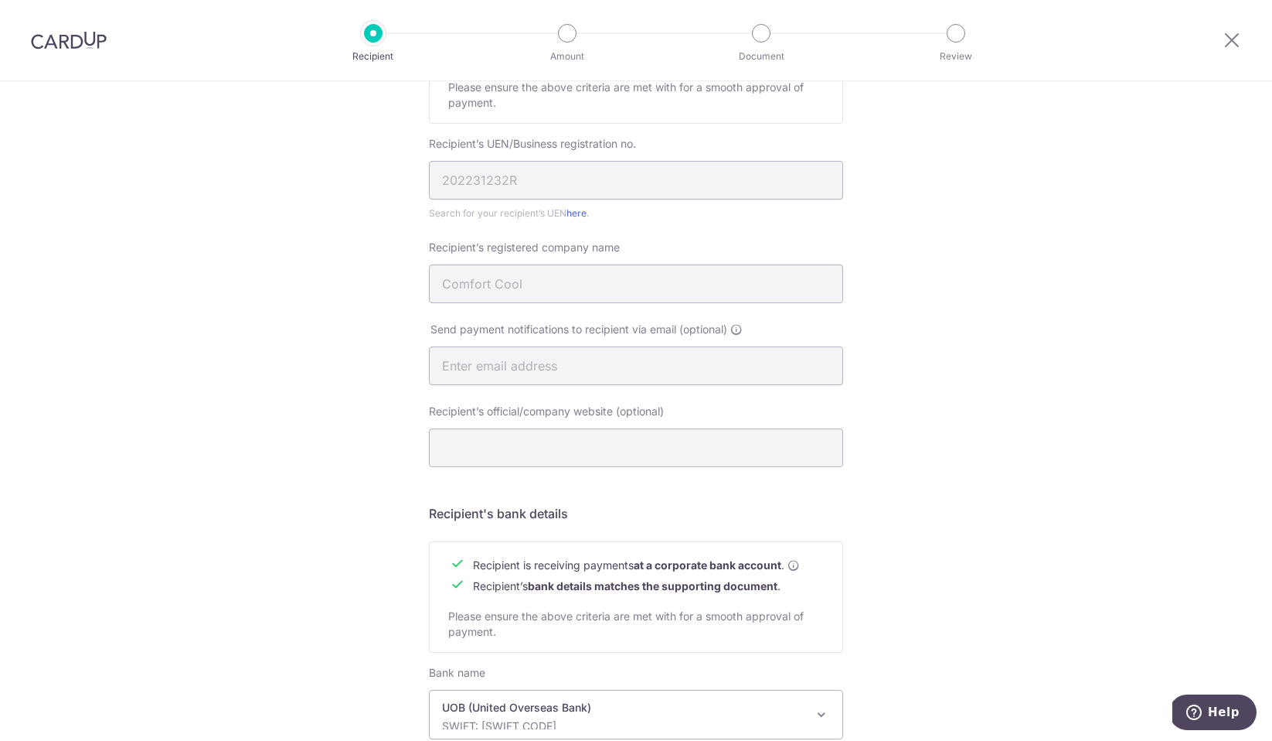
click at [602, 251] on span "Recipient’s registered company name" at bounding box center [524, 246] width 191 height 13
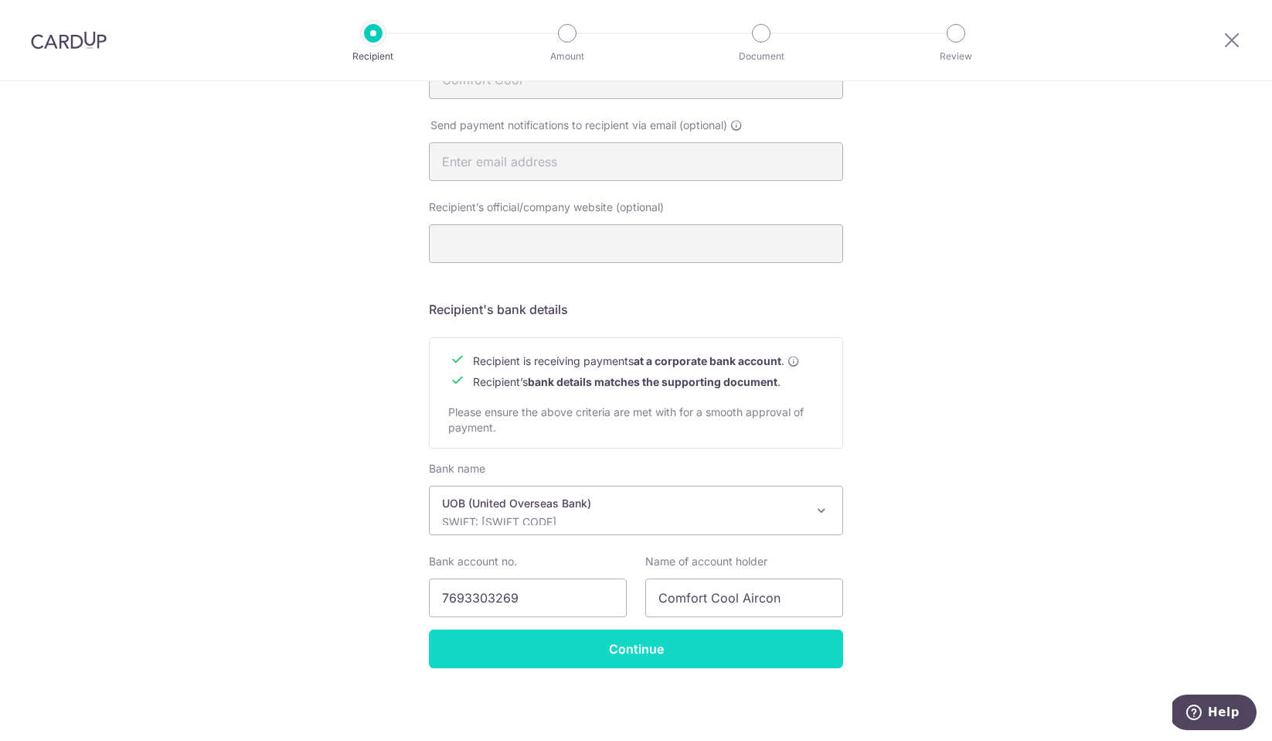
click at [680, 652] on input "Continue" at bounding box center [636, 648] width 414 height 39
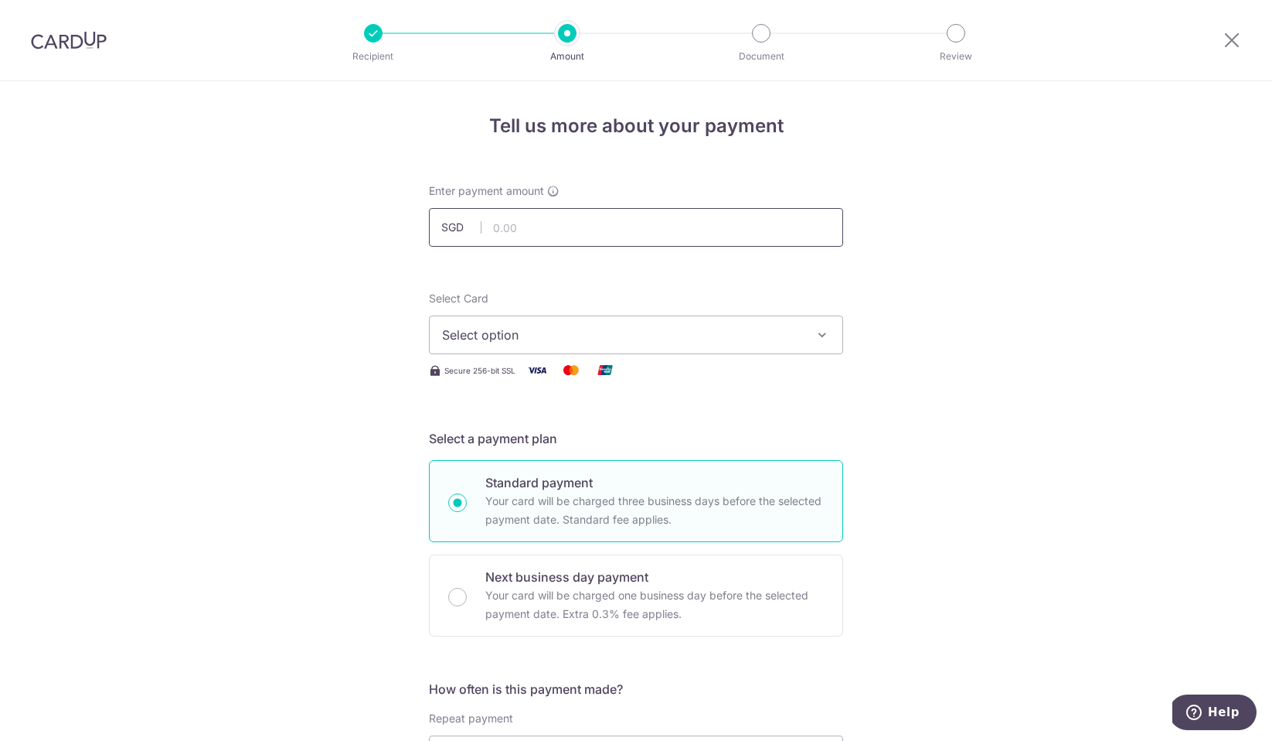
click at [753, 237] on input "text" at bounding box center [636, 227] width 414 height 39
type input "1,964.00"
click at [554, 329] on span "Select option" at bounding box center [622, 334] width 360 height 19
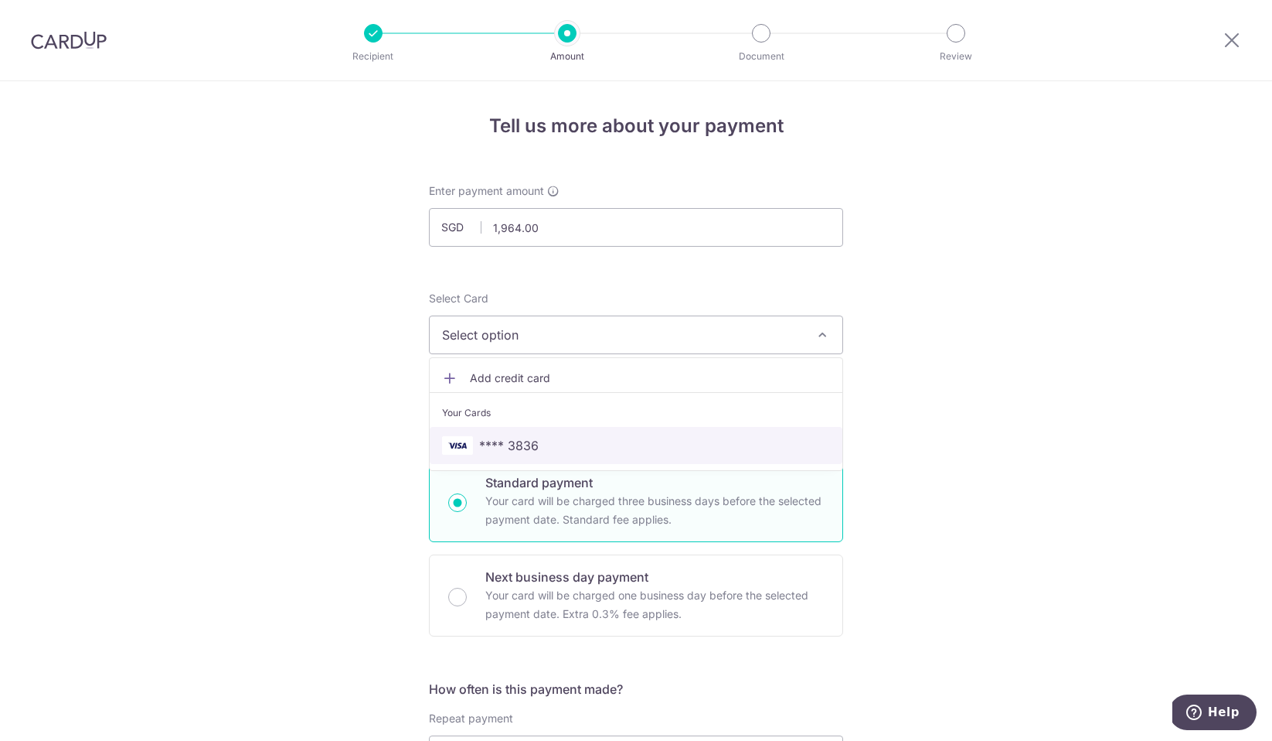
click at [563, 435] on link "**** 3836" at bounding box center [636, 445] width 413 height 37
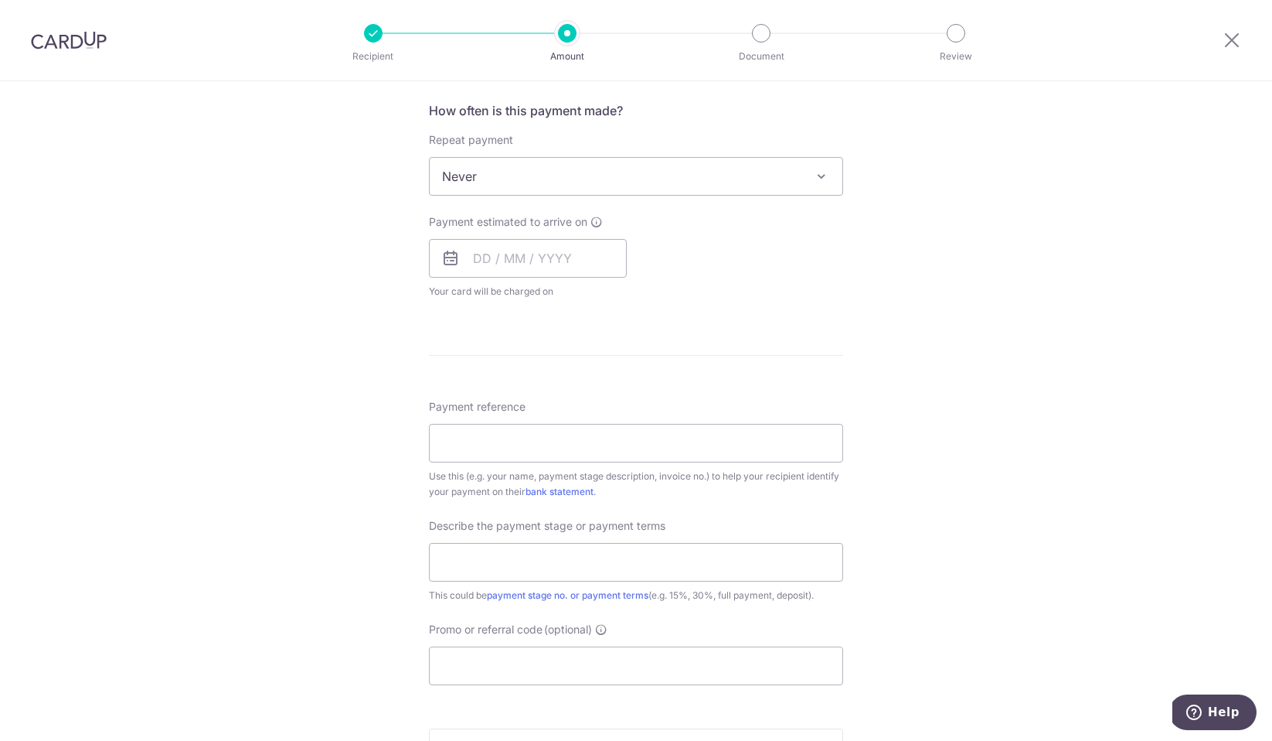
scroll to position [605, 0]
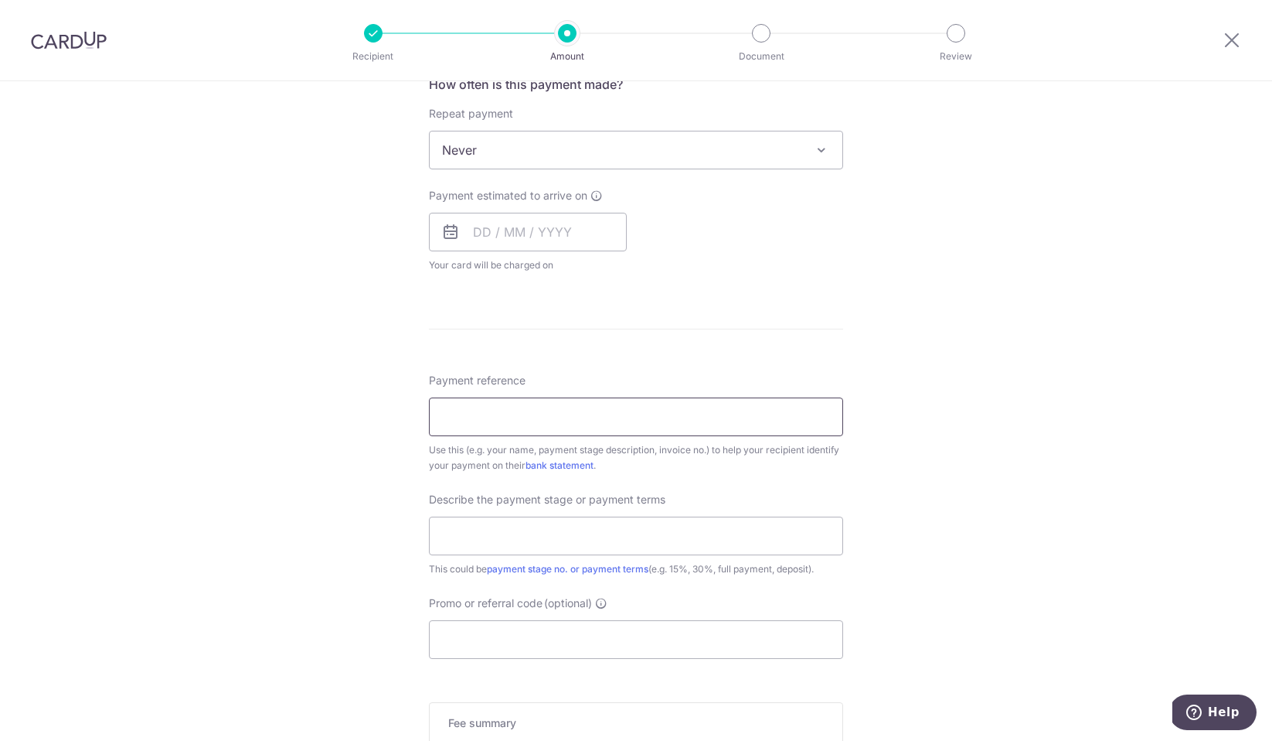
click at [790, 415] on input "Payment reference" at bounding box center [636, 416] width 414 height 39
drag, startPoint x: 652, startPoint y: 416, endPoint x: 379, endPoint y: 418, distance: 273.7
click at [379, 418] on div "Tell us more about your payment Enter payment amount SGD 1,964.00 1964.00 Selec…" at bounding box center [636, 228] width 1272 height 1502
paste input "COMFORT COOL AIRCON PTE. LTD."
drag, startPoint x: 705, startPoint y: 410, endPoint x: 433, endPoint y: 407, distance: 272.1
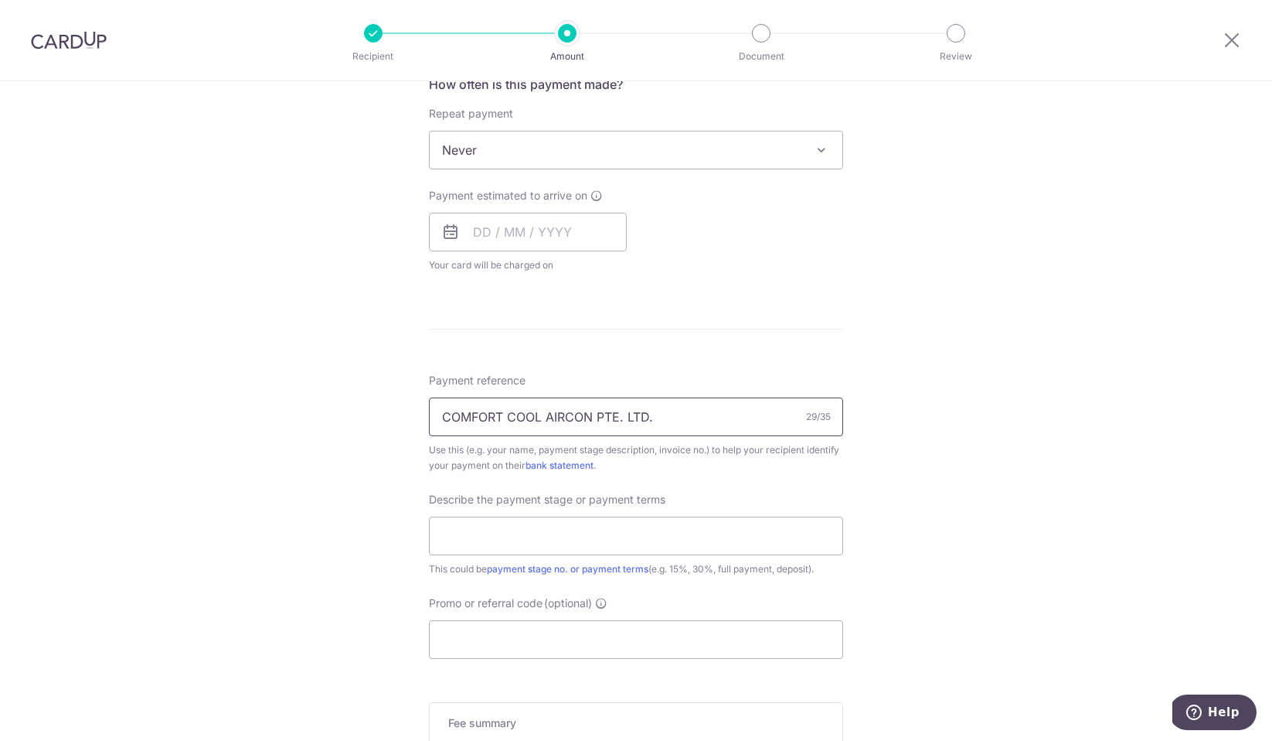
click at [433, 407] on input "COMFORT COOL AIRCON PTE. LTD." at bounding box center [636, 416] width 414 height 39
paste input "CAC2025-467"
type input "CCAC2025-467"
click at [832, 320] on form "Enter payment amount SGD 1,964.00 1964.00 Select Card **** 3836 Add credit card…" at bounding box center [636, 242] width 414 height 1327
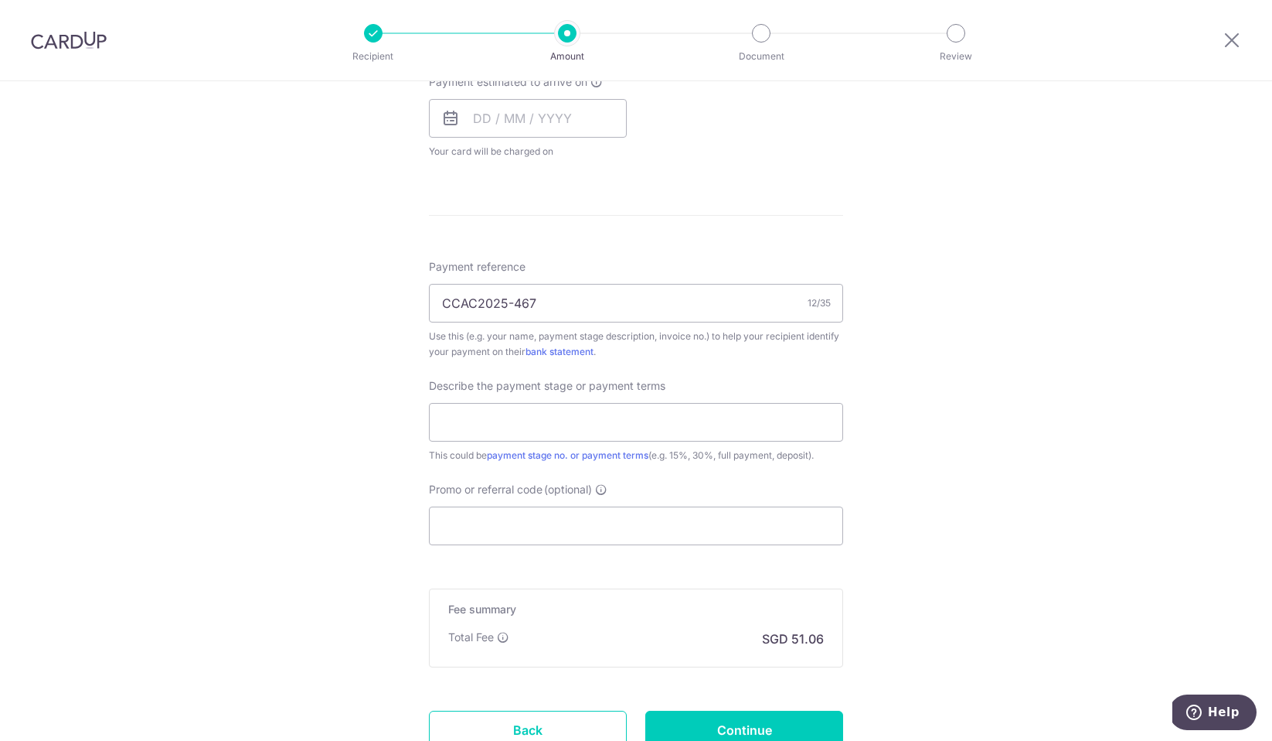
scroll to position [732, 0]
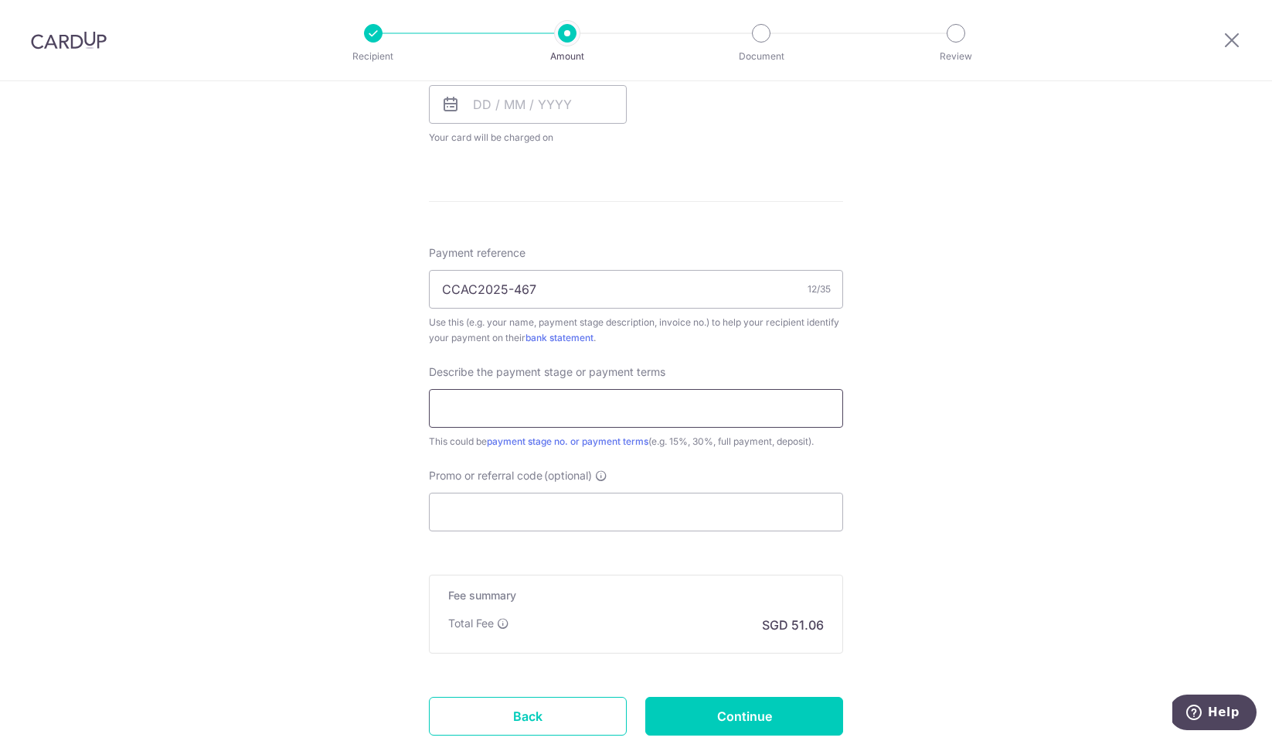
click at [789, 414] on input "text" at bounding box center [636, 408] width 414 height 39
type input "50% Downpayment"
click at [1099, 411] on div "Tell us more about your payment Enter payment amount SGD 1,964.00 1964.00 Selec…" at bounding box center [636, 100] width 1272 height 1502
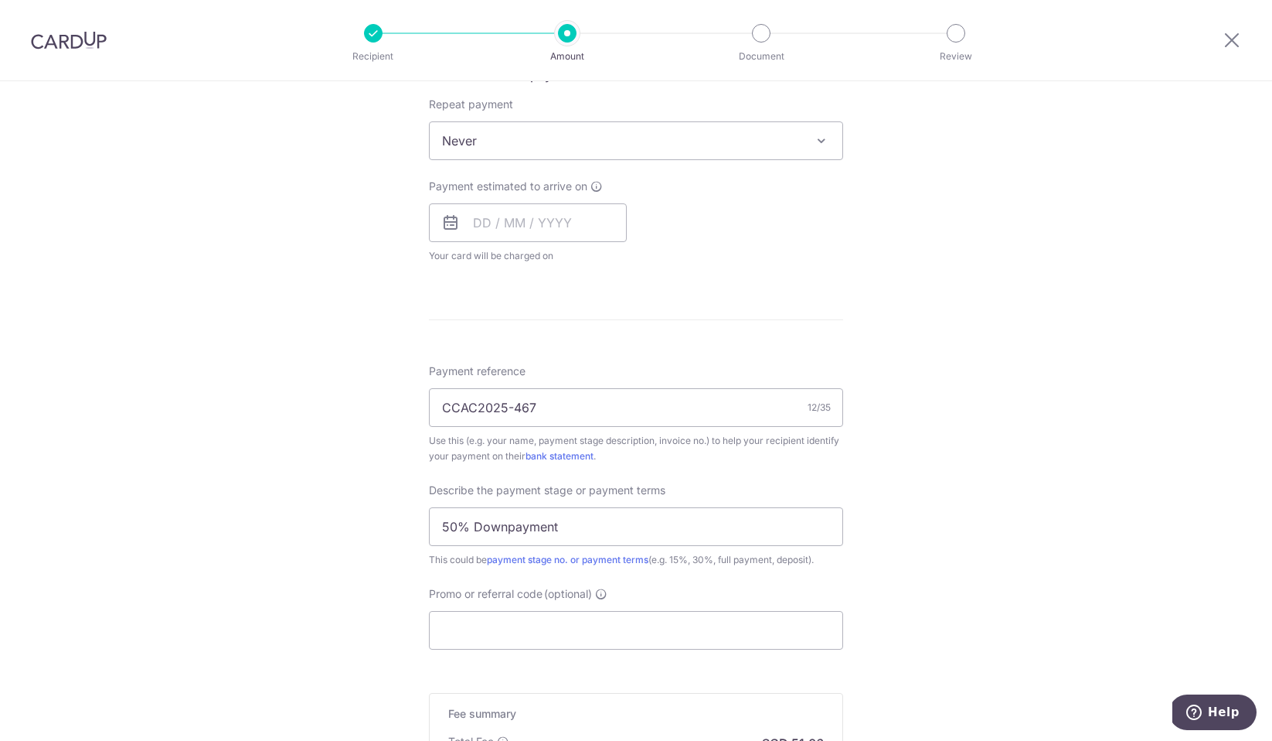
scroll to position [843, 0]
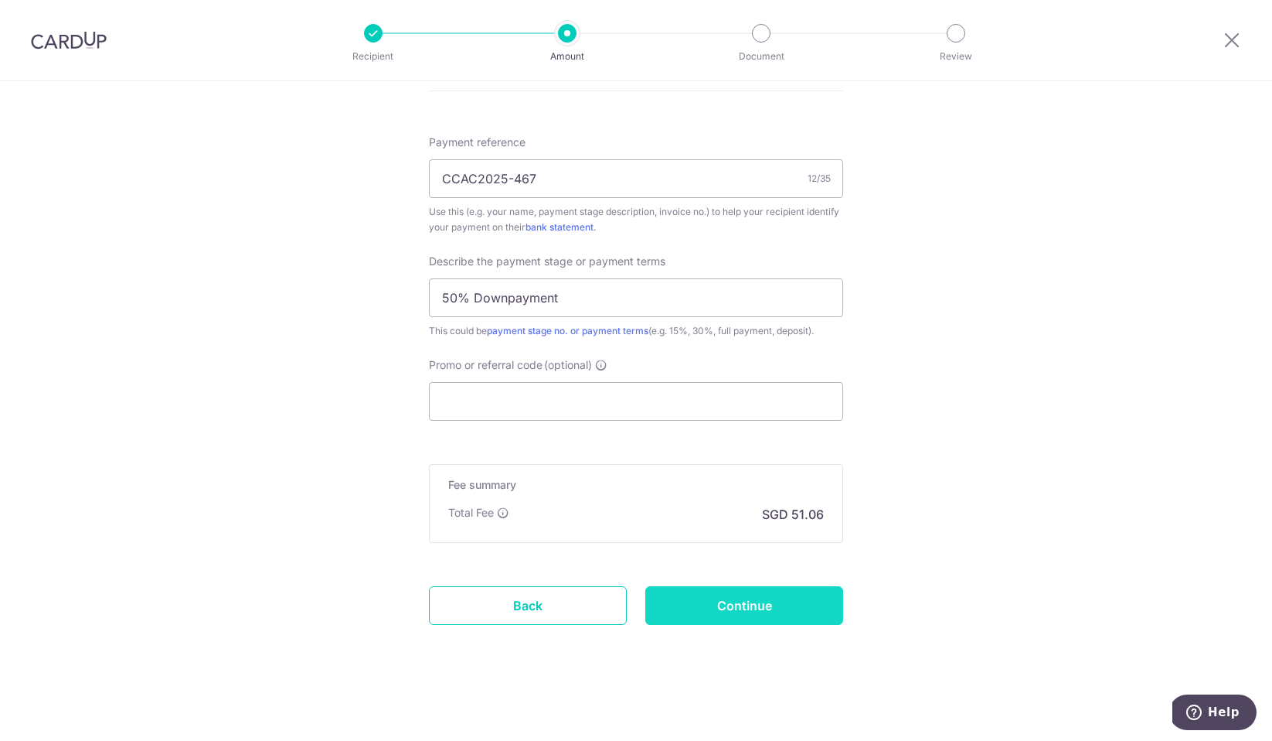
click at [778, 604] on input "Continue" at bounding box center [744, 605] width 198 height 39
type input "Create Schedule"
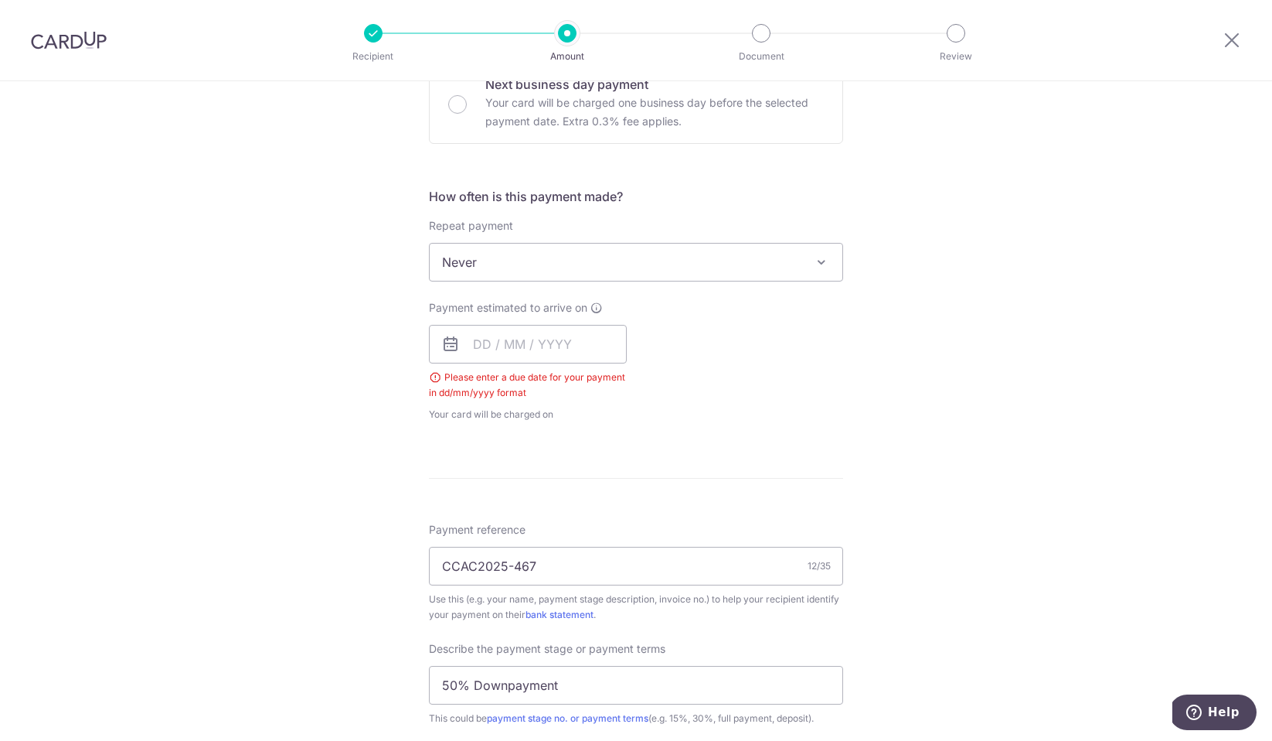
scroll to position [491, 0]
click at [598, 350] on input "text" at bounding box center [528, 345] width 198 height 39
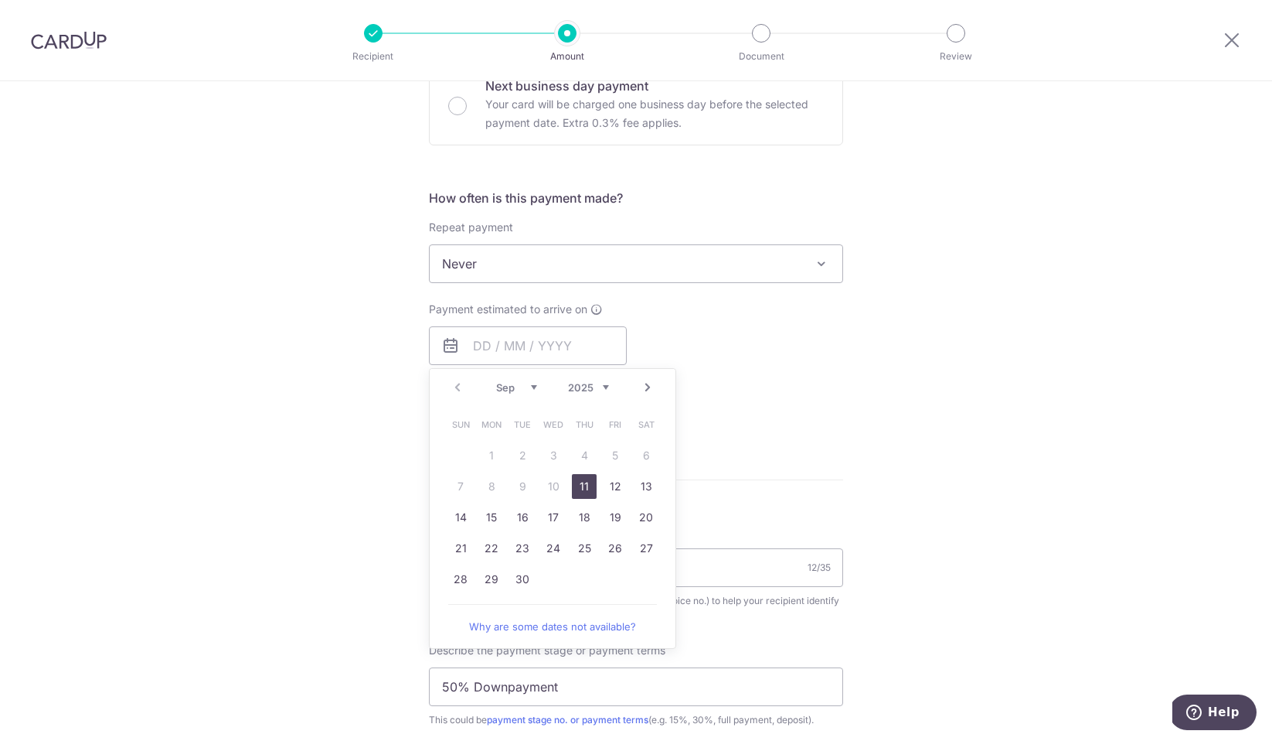
click at [584, 479] on link "11" at bounding box center [584, 486] width 25 height 25
type input "[DATE]"
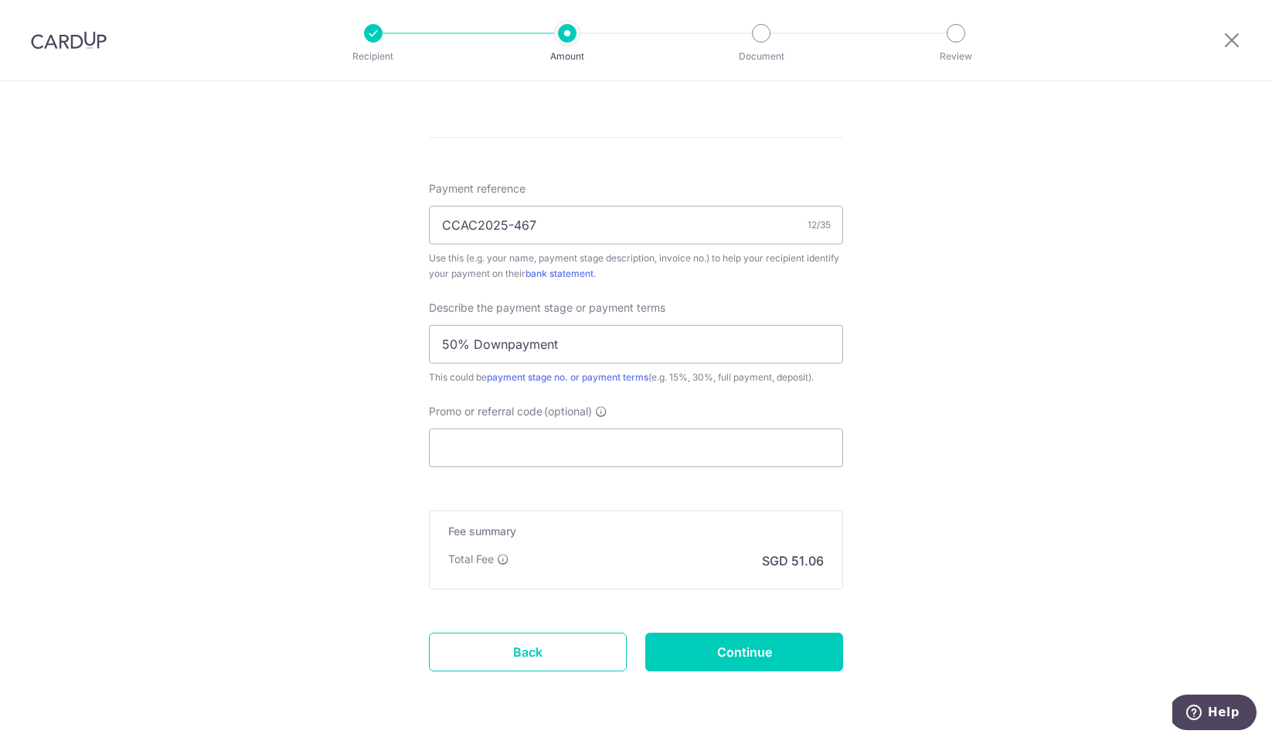
scroll to position [854, 0]
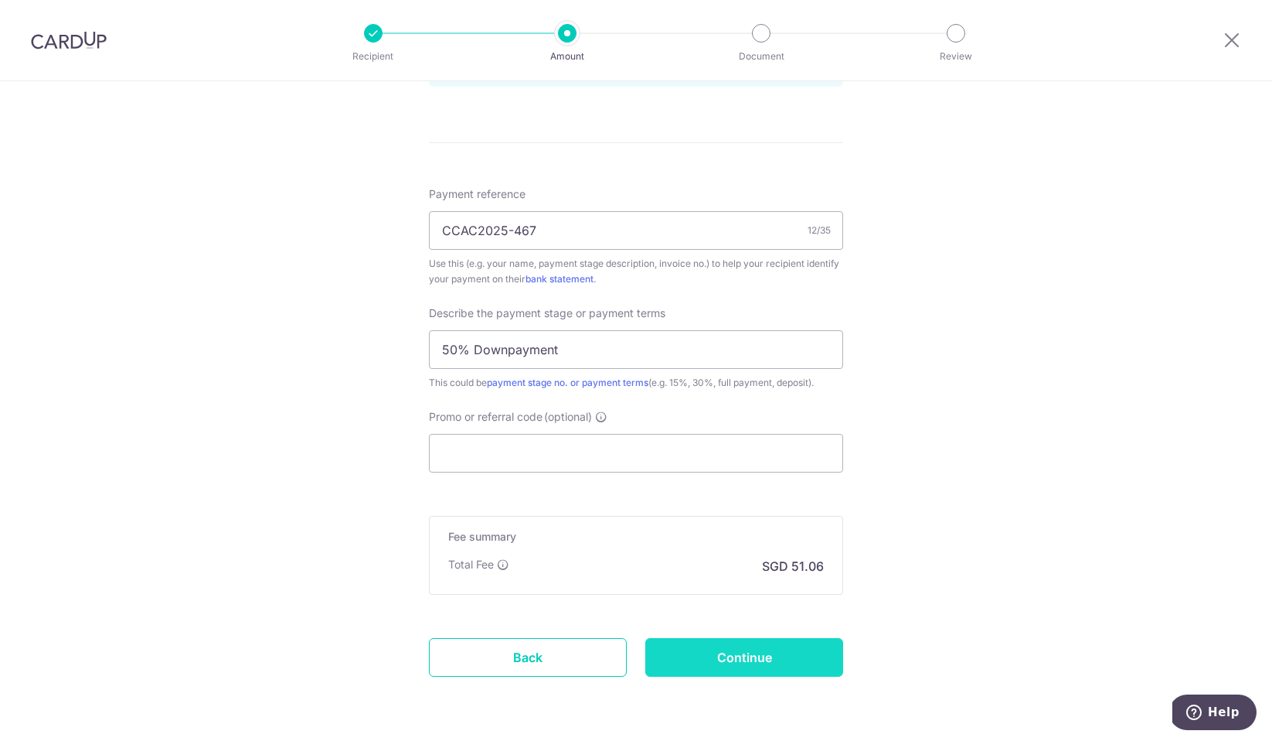
click at [696, 662] on input "Continue" at bounding box center [744, 657] width 198 height 39
type input "Create Schedule"
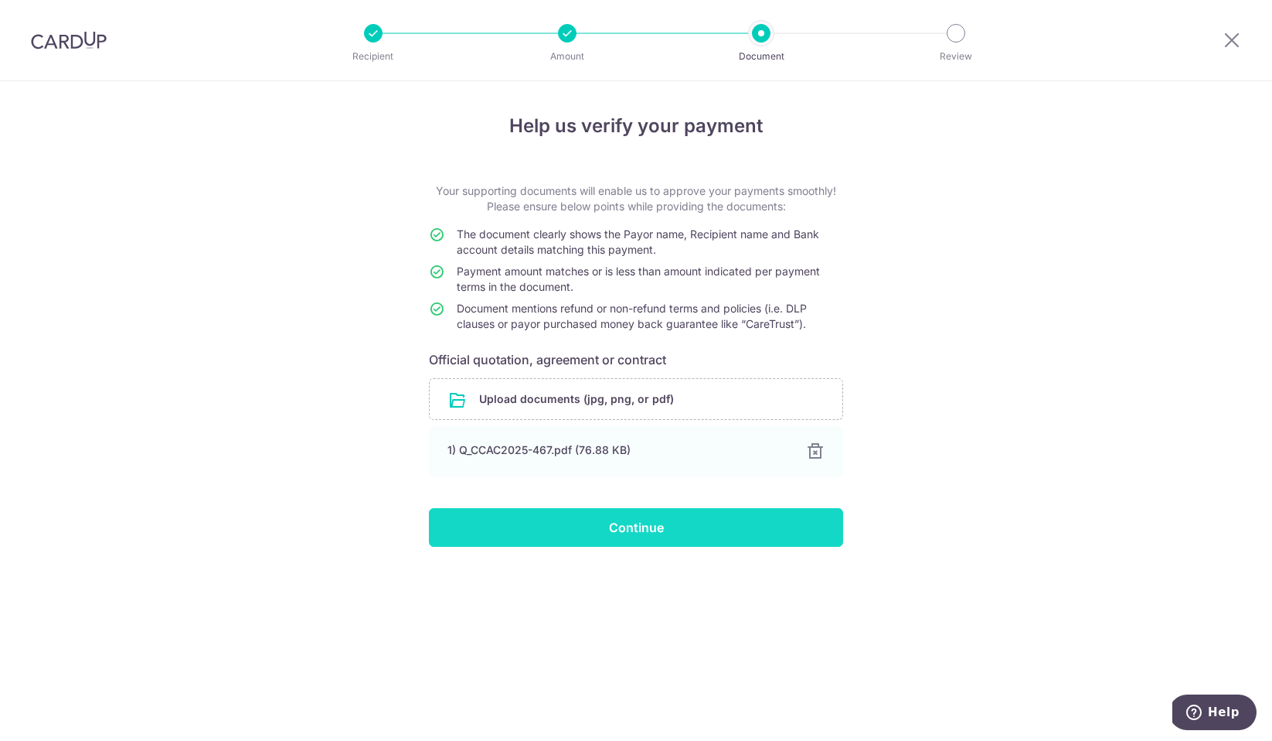
click at [712, 538] on input "Continue" at bounding box center [636, 527] width 414 height 39
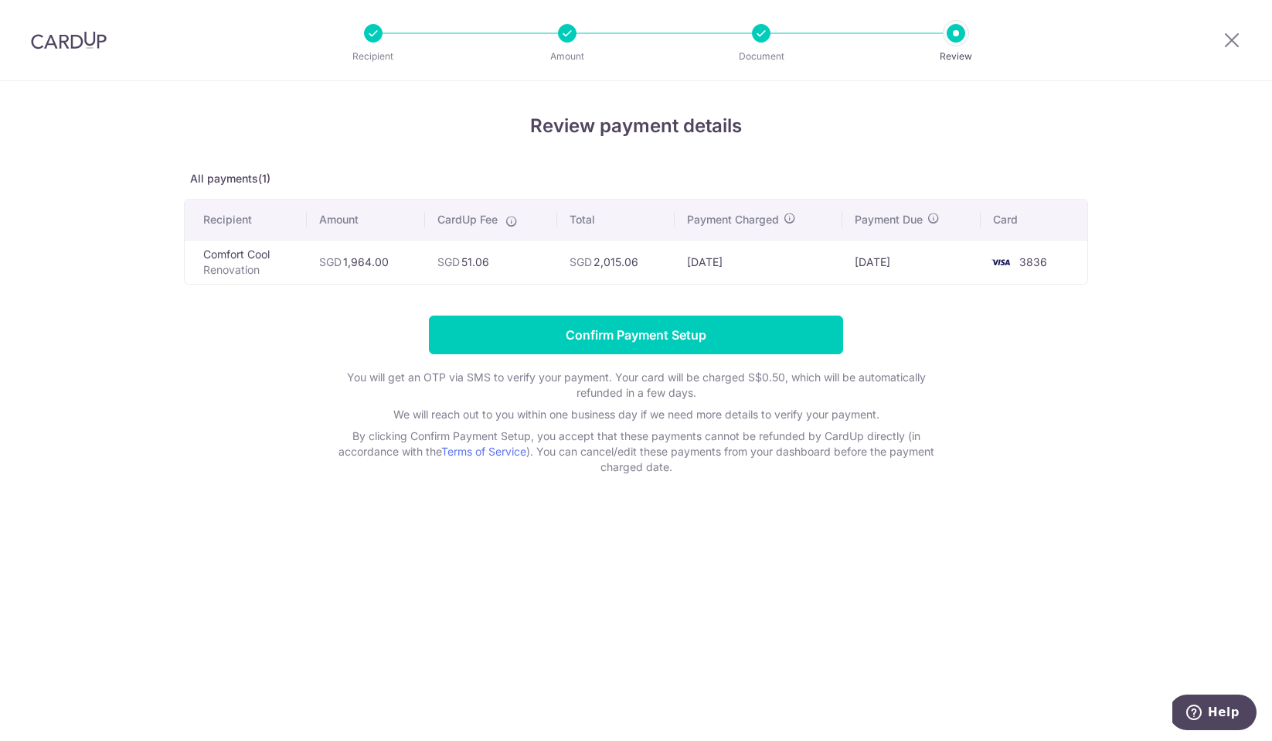
drag, startPoint x: 600, startPoint y: 261, endPoint x: 656, endPoint y: 268, distance: 56.1
click at [656, 268] on td "SGD 2,015.06" at bounding box center [616, 262] width 118 height 44
copy td "2,015.06"
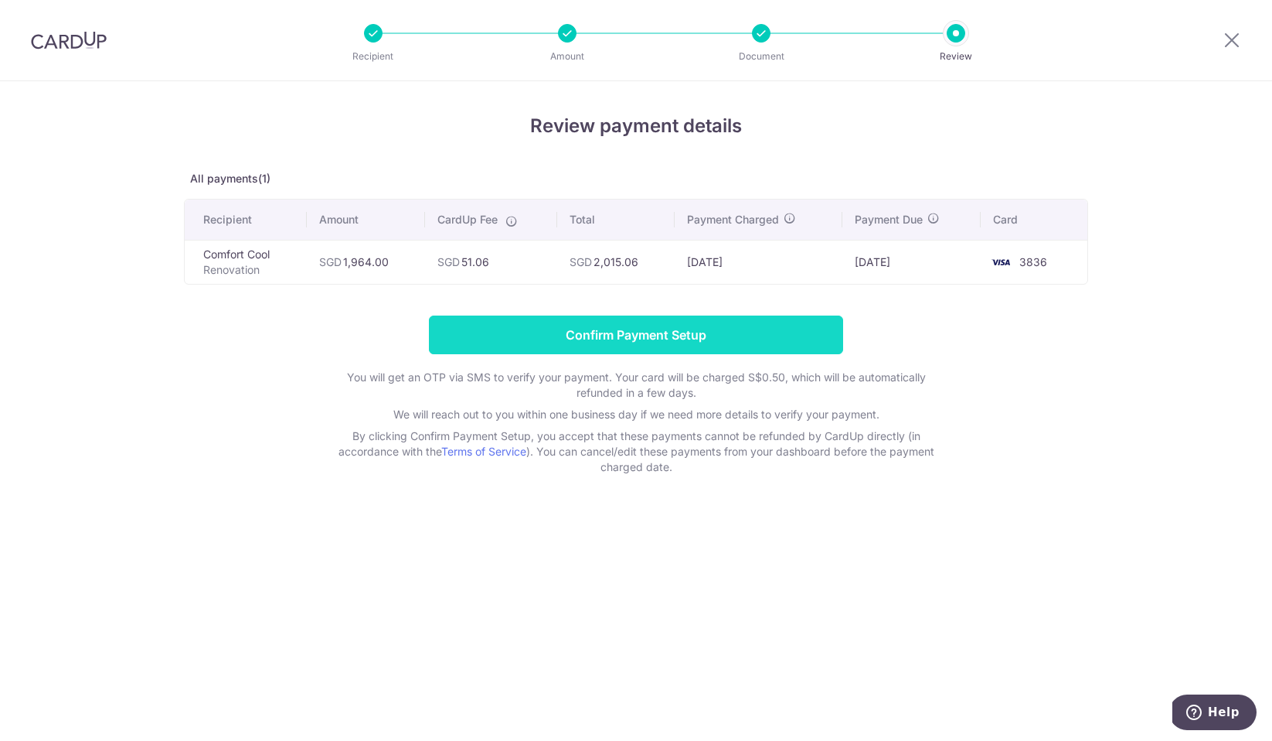
click at [653, 327] on input "Confirm Payment Setup" at bounding box center [636, 334] width 414 height 39
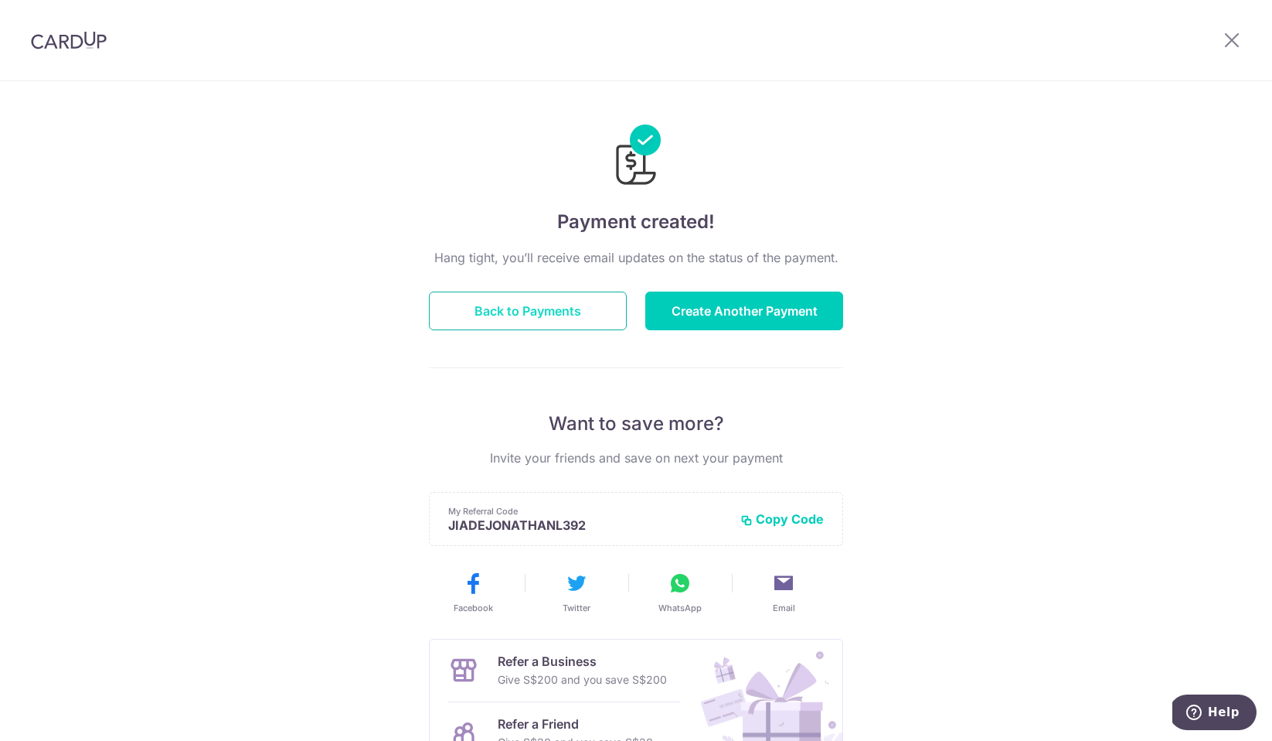
click at [591, 316] on button "Back to Payments" at bounding box center [528, 310] width 198 height 39
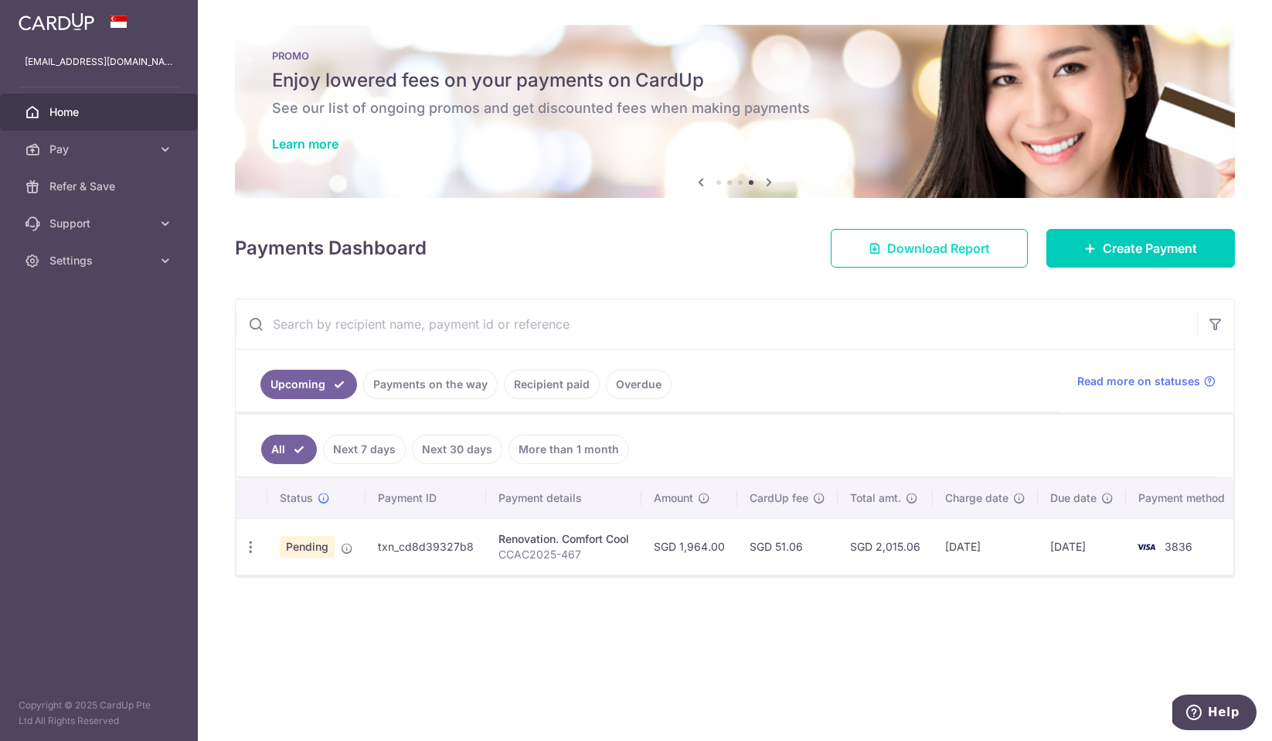
click at [920, 260] on link "Download Report" at bounding box center [929, 248] width 197 height 39
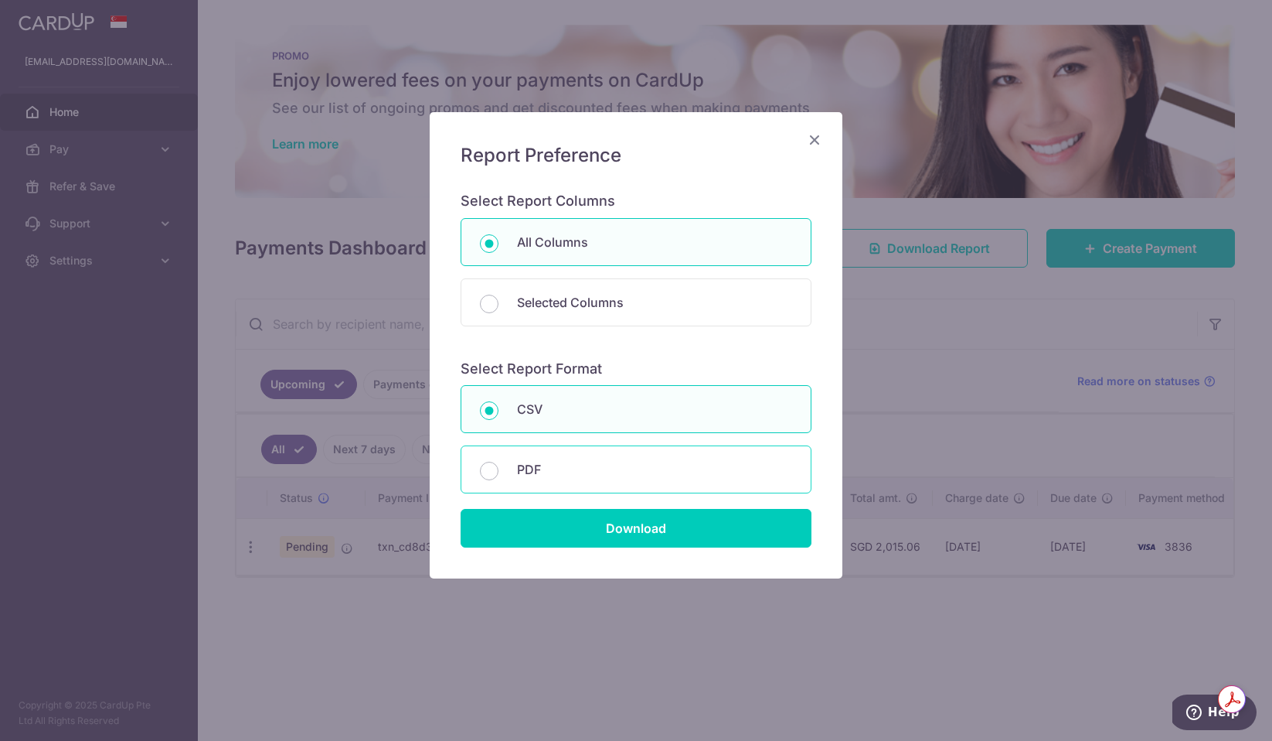
click at [666, 461] on p "PDF" at bounding box center [654, 469] width 275 height 19
click at [499, 462] on input "PDF" at bounding box center [489, 471] width 19 height 19
radio input "false"
radio input "true"
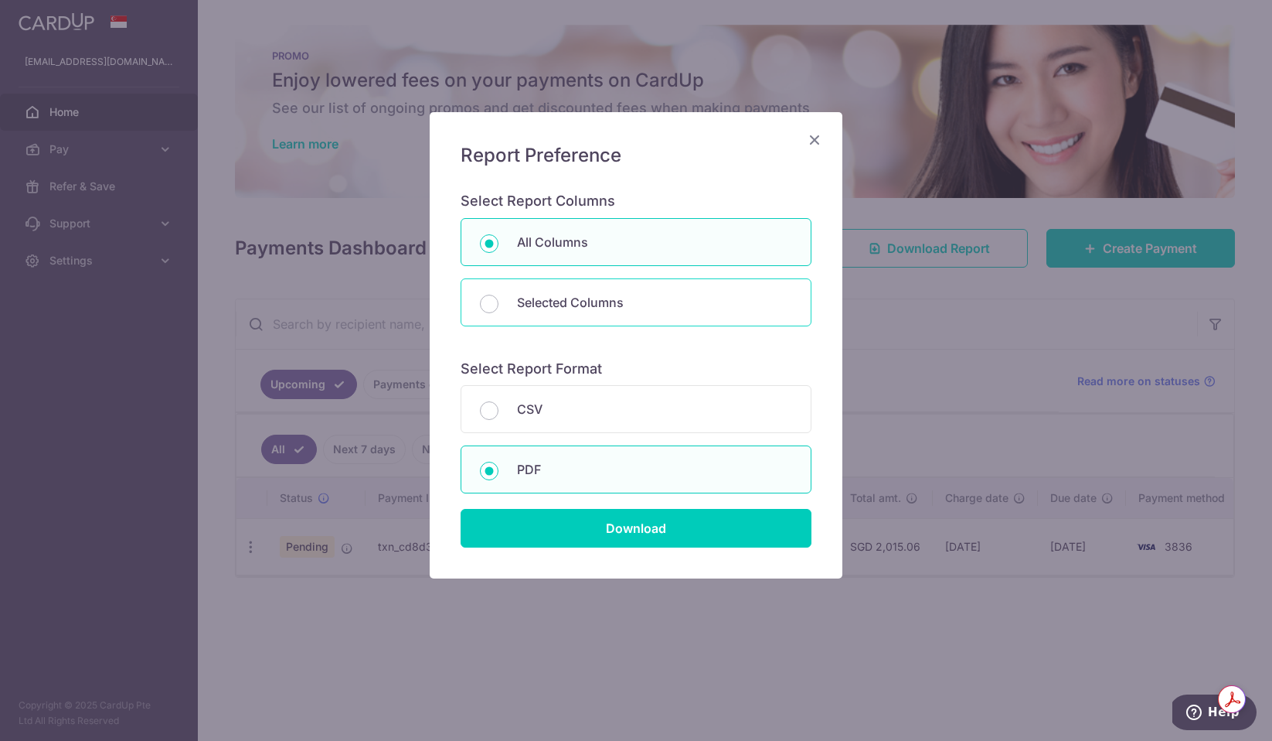
click at [706, 312] on div "Selected Columns" at bounding box center [636, 302] width 351 height 48
radio input "false"
radio input "true"
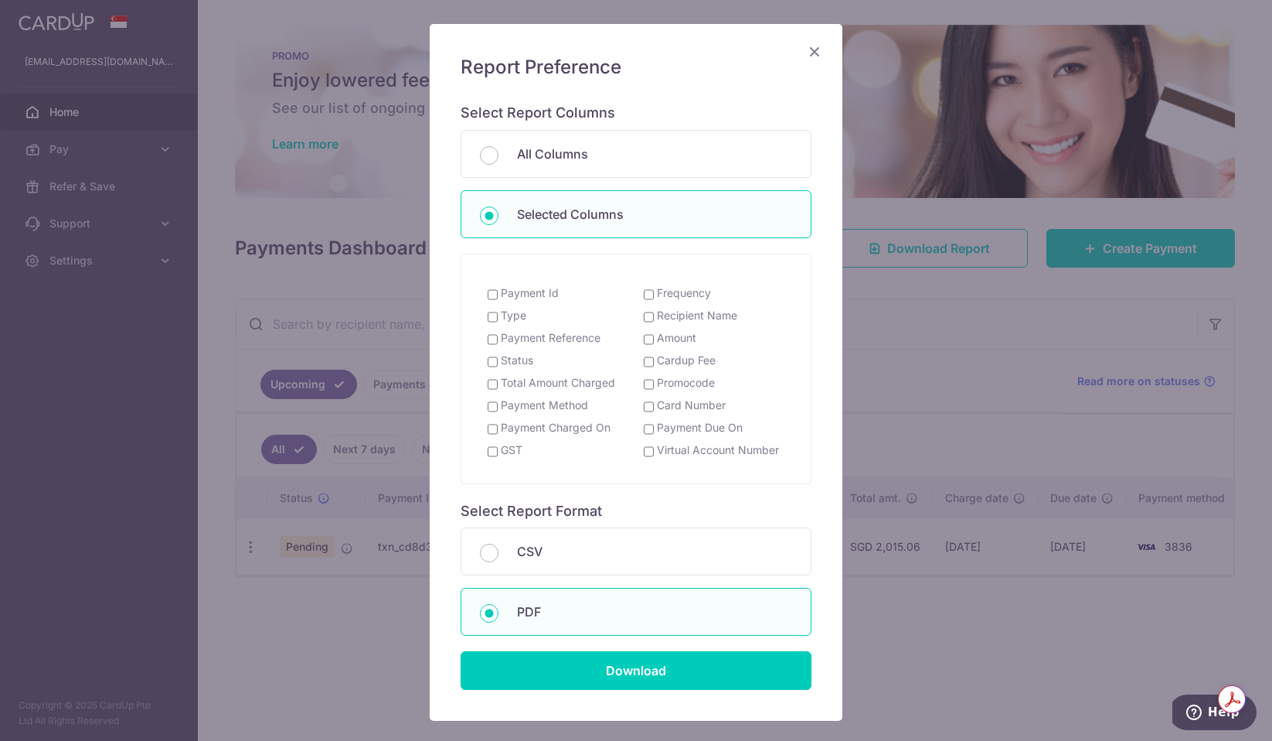
scroll to position [102, 0]
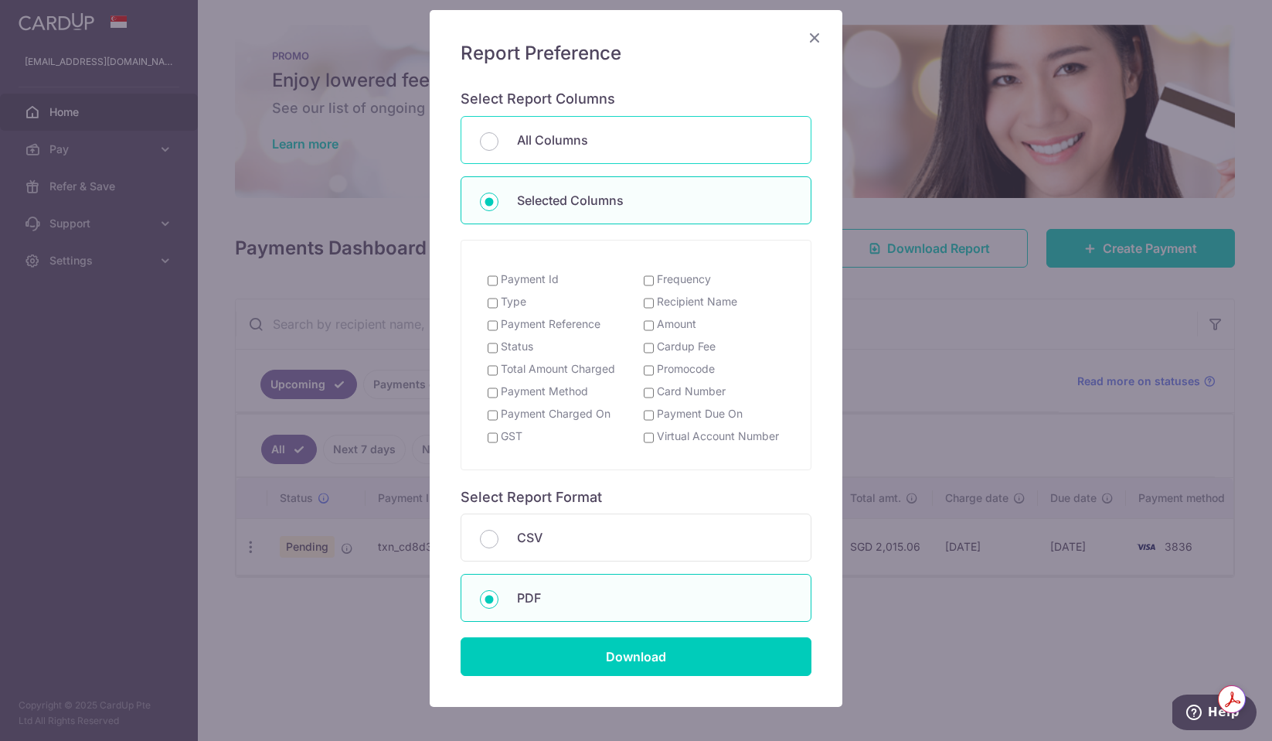
click at [741, 134] on p "All Columns" at bounding box center [654, 140] width 275 height 19
click at [499, 134] on input "All Columns" at bounding box center [489, 141] width 19 height 19
radio input "true"
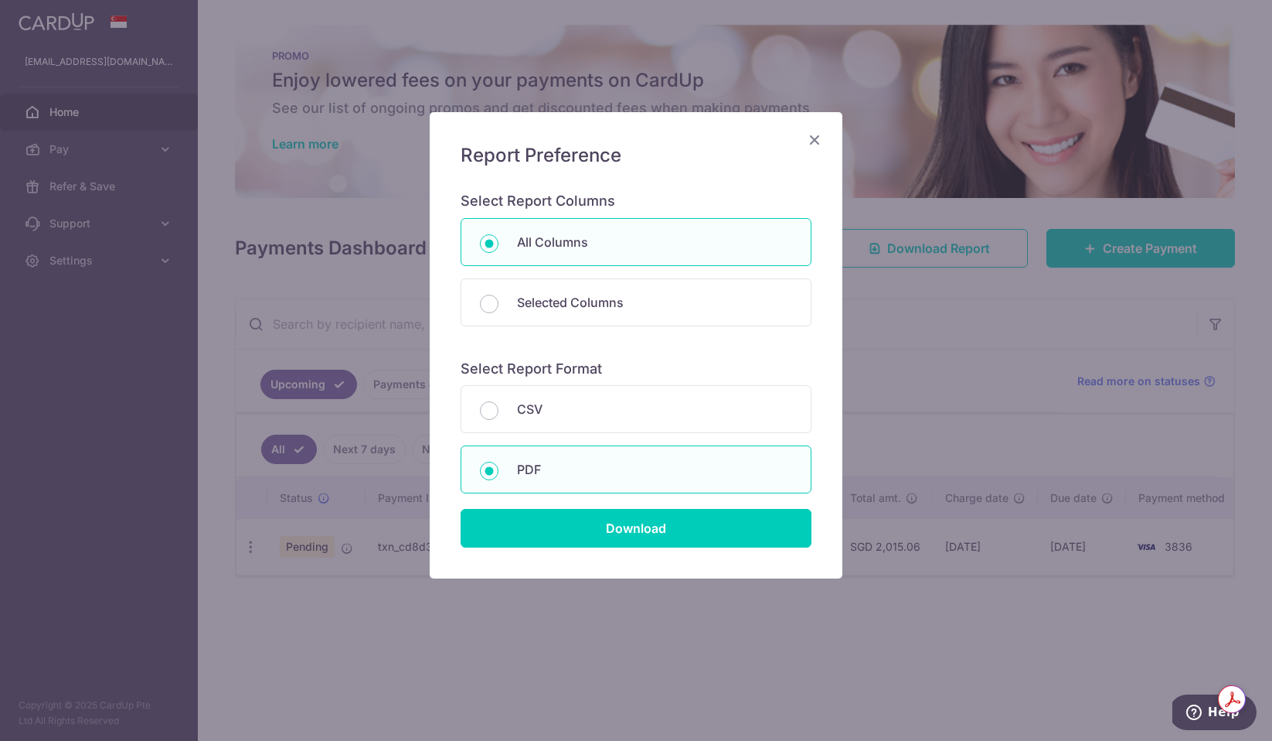
scroll to position [0, 0]
click at [677, 540] on input "Download" at bounding box center [636, 528] width 351 height 39
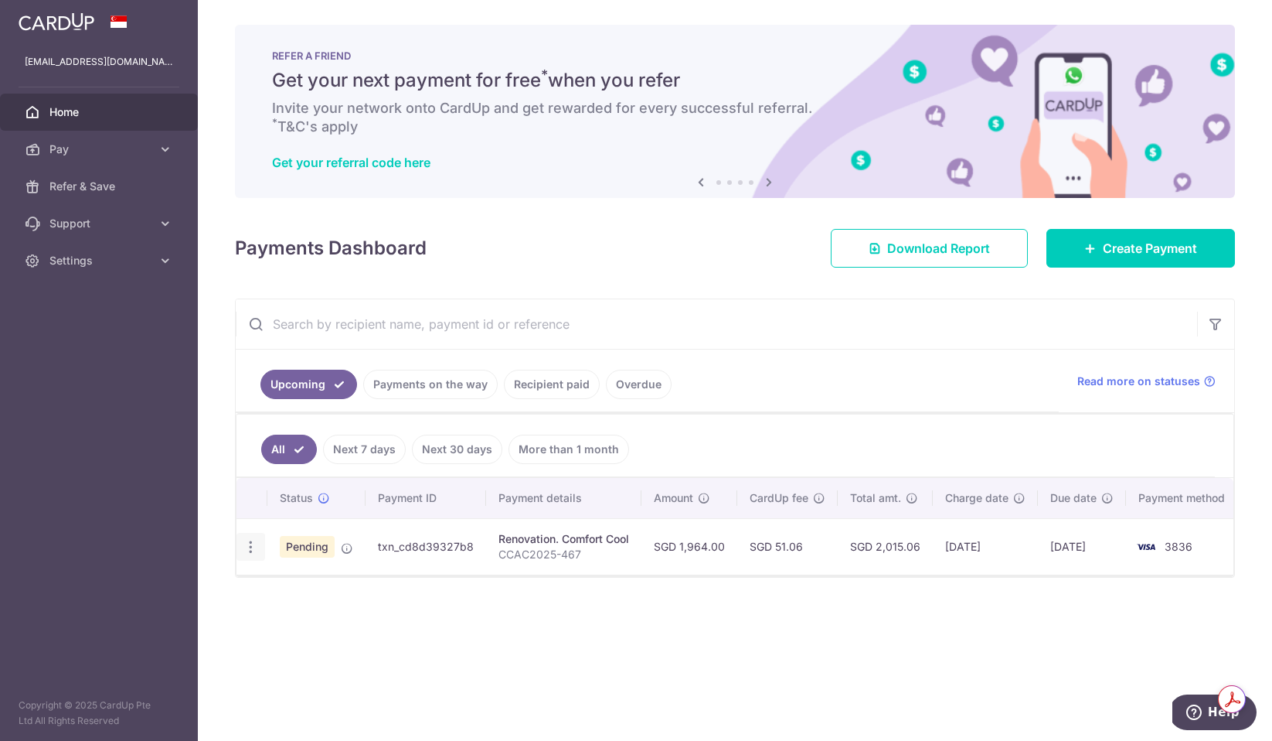
click at [249, 541] on icon "button" at bounding box center [251, 547] width 16 height 16
click at [495, 625] on div "Status Payment ID Payment details Amount CardUp fee Total amt. Charge date Due …" at bounding box center [735, 571] width 997 height 186
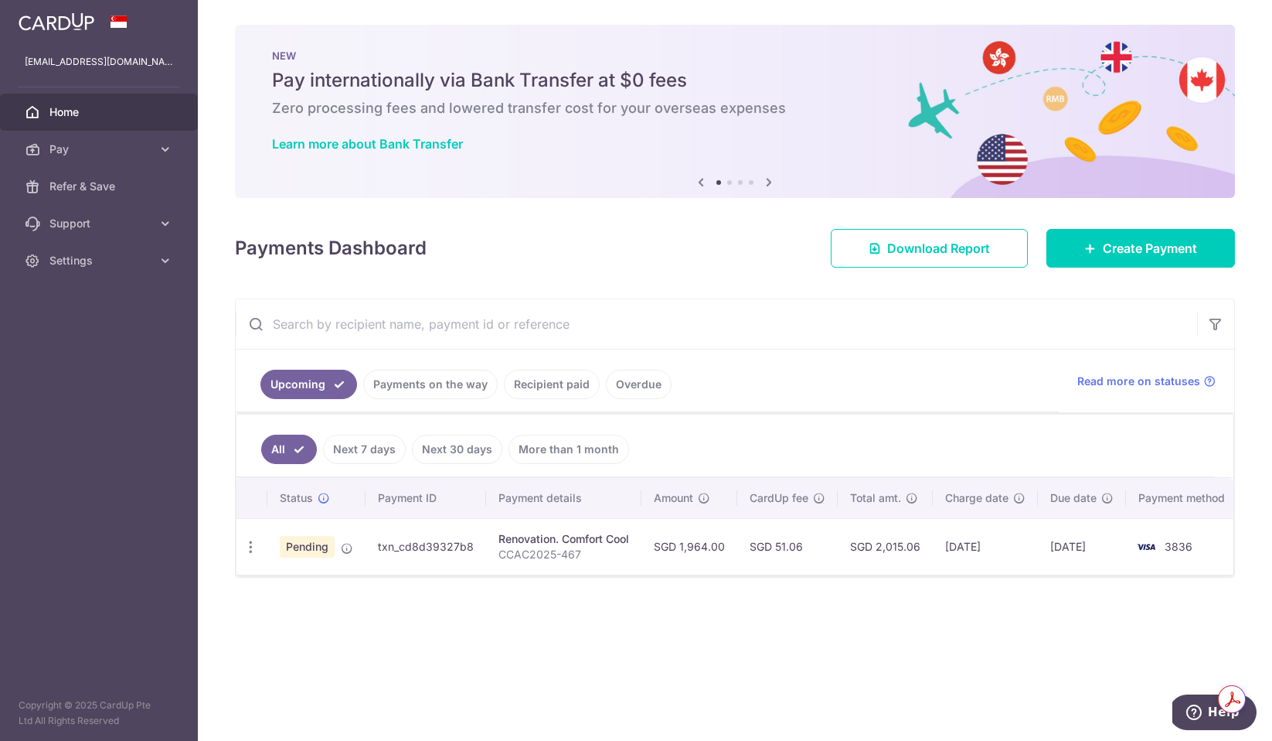
click at [962, 563] on td "08/09/2025" at bounding box center [985, 546] width 105 height 56
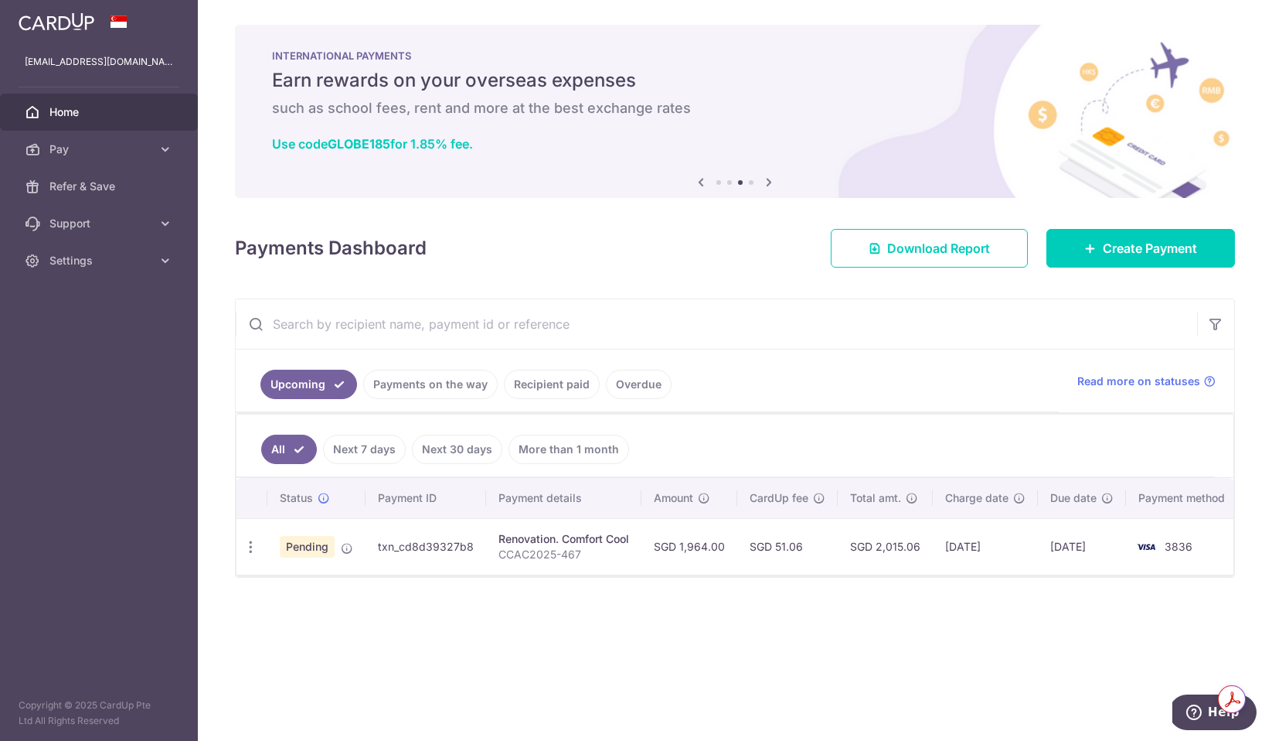
drag, startPoint x: 919, startPoint y: 546, endPoint x: 877, endPoint y: 547, distance: 42.5
click at [877, 547] on td "SGD 2,015.06" at bounding box center [885, 546] width 95 height 56
copy td "2,015.06"
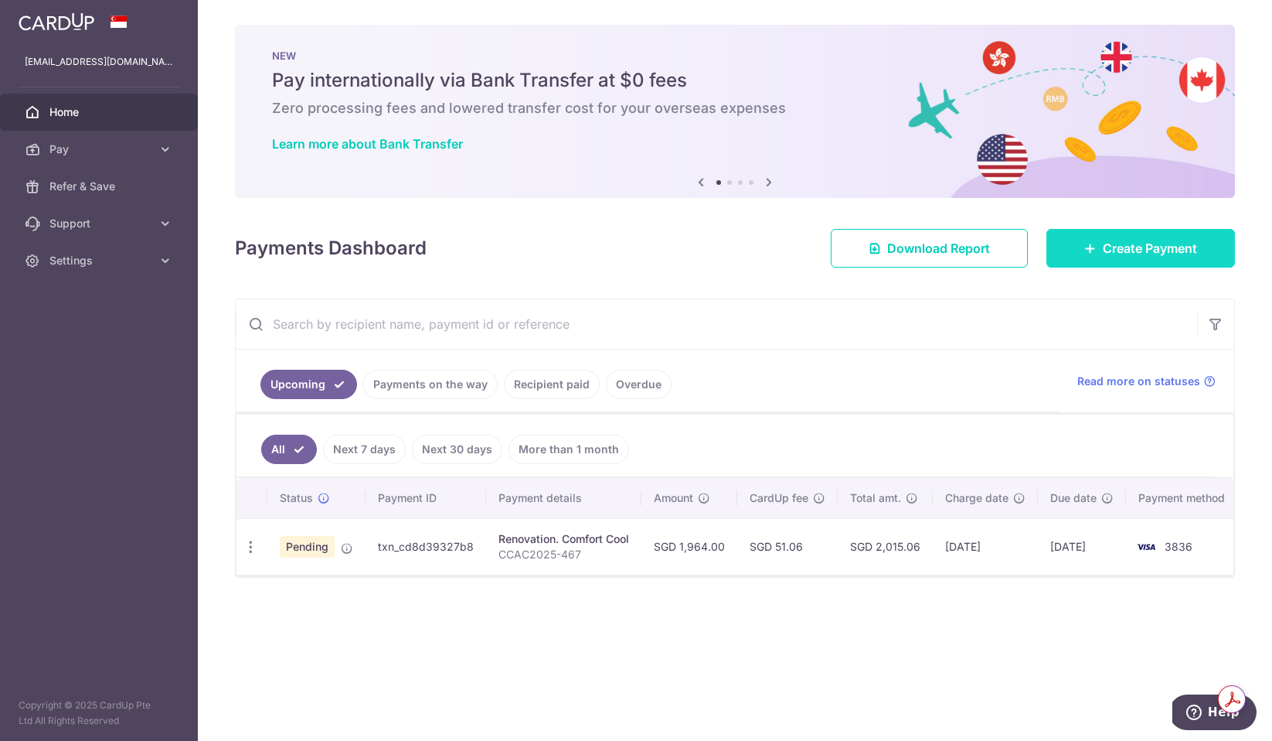
click at [1124, 246] on span "Create Payment" at bounding box center [1150, 248] width 94 height 19
